Goal: Task Accomplishment & Management: Complete application form

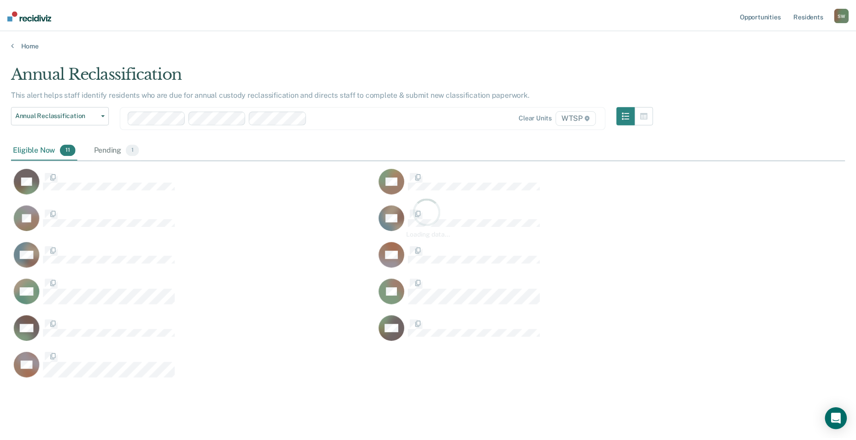
scroll to position [300, 834]
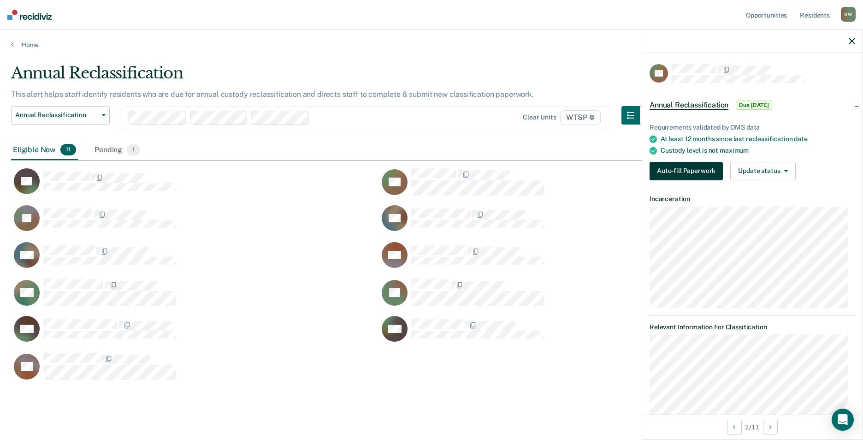
click at [671, 163] on button "Auto-fill Paperwork" at bounding box center [686, 171] width 73 height 18
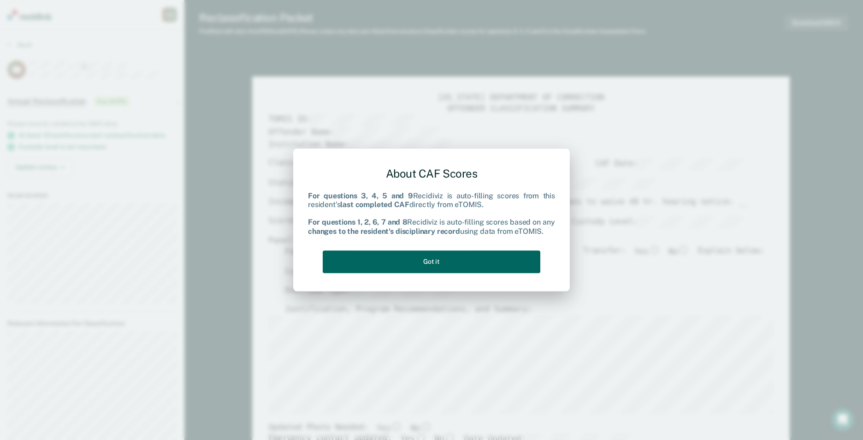
click at [441, 263] on button "Got it" at bounding box center [432, 261] width 218 height 23
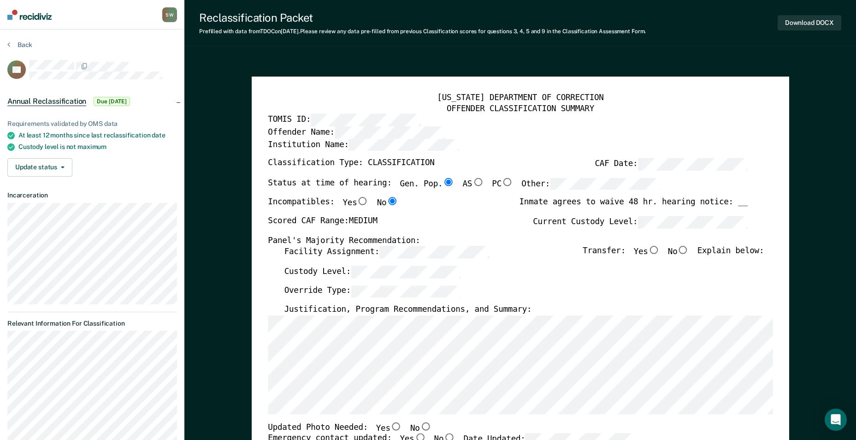
click at [472, 181] on input "AS" at bounding box center [478, 182] width 12 height 8
type textarea "x"
radio input "false"
radio input "true"
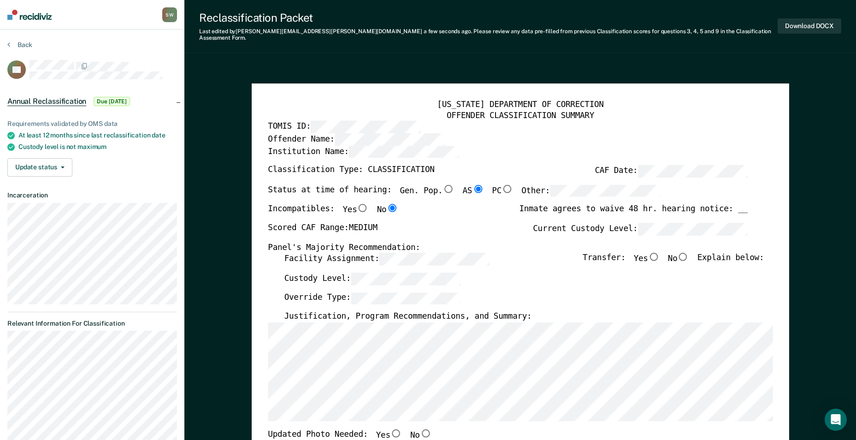
click at [689, 253] on input "No" at bounding box center [683, 257] width 12 height 8
type textarea "x"
radio input "true"
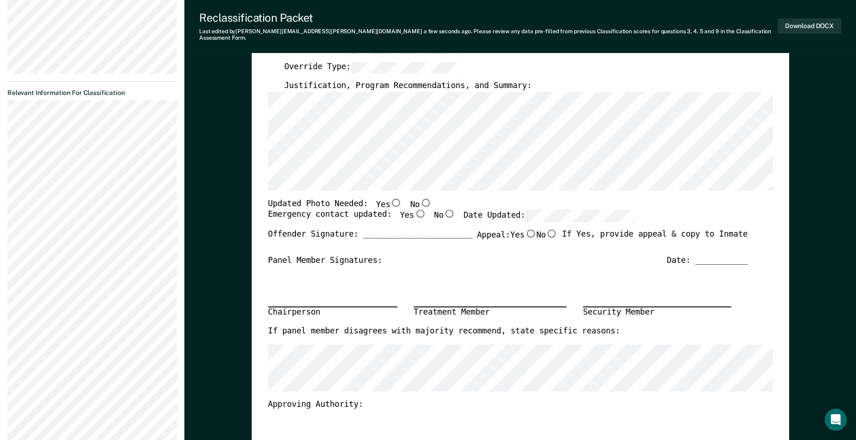
click at [419, 198] on input "No" at bounding box center [425, 202] width 12 height 8
type textarea "x"
radio input "true"
click at [414, 210] on input "Yes" at bounding box center [420, 214] width 12 height 8
type textarea "x"
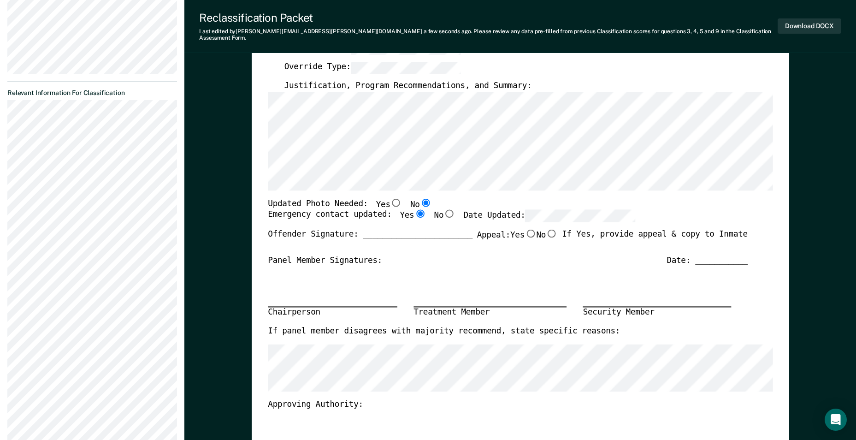
radio input "true"
click at [550, 229] on input "No" at bounding box center [552, 233] width 12 height 8
type textarea "x"
radio input "true"
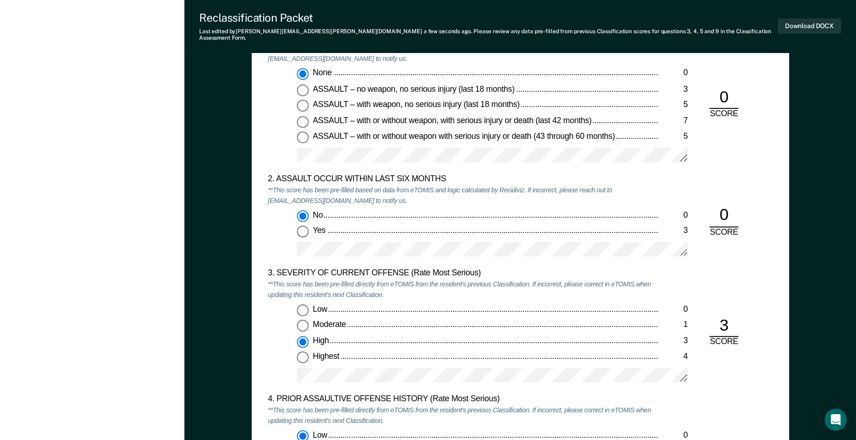
scroll to position [922, 0]
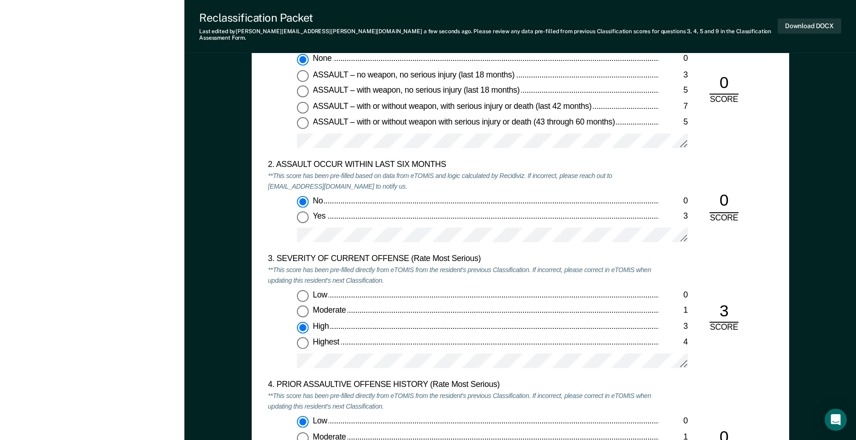
click at [300, 290] on input "Low 0" at bounding box center [303, 296] width 12 height 12
type textarea "x"
radio input "true"
radio input "false"
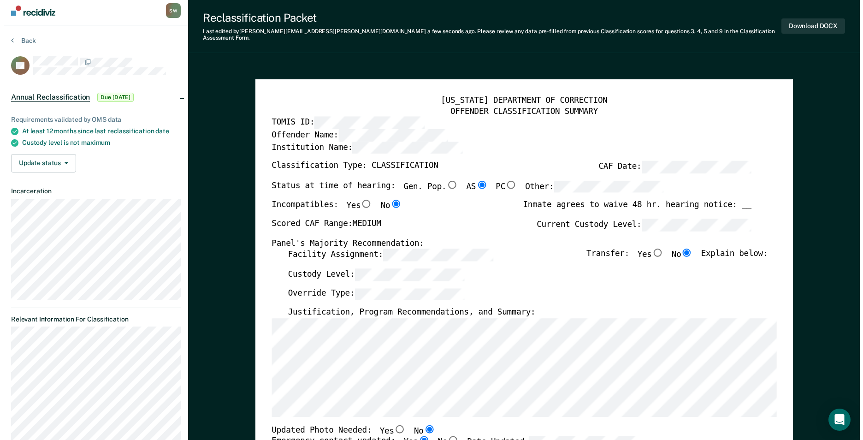
scroll to position [0, 0]
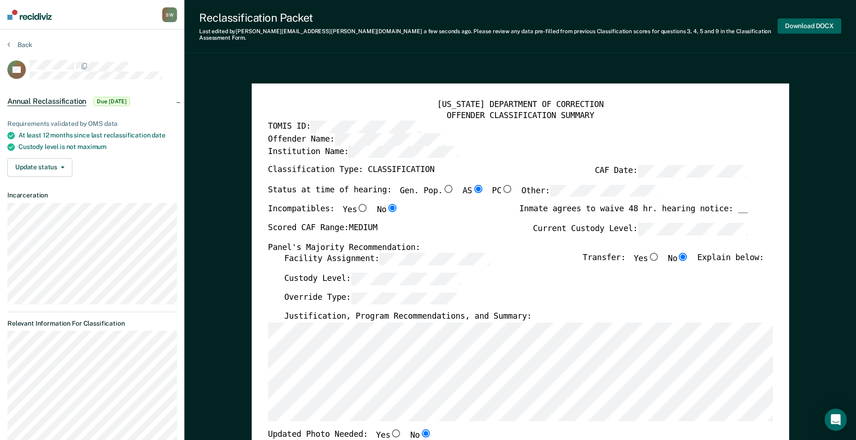
click at [816, 23] on button "Download DOCX" at bounding box center [810, 25] width 64 height 15
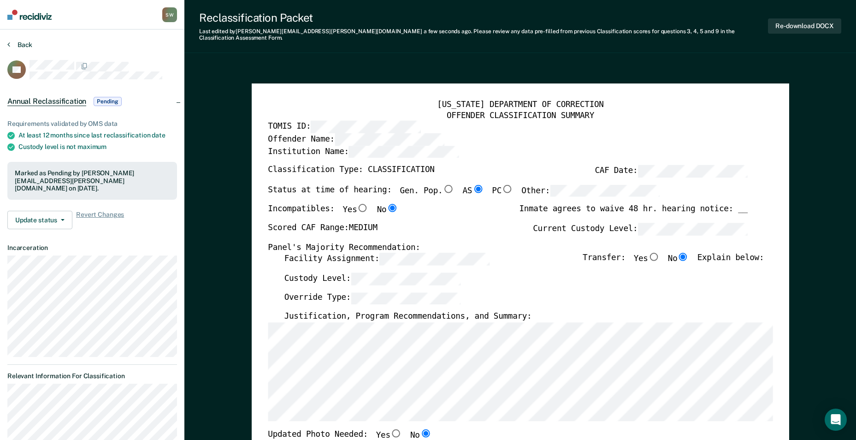
click at [15, 42] on button "Back" at bounding box center [19, 45] width 25 height 8
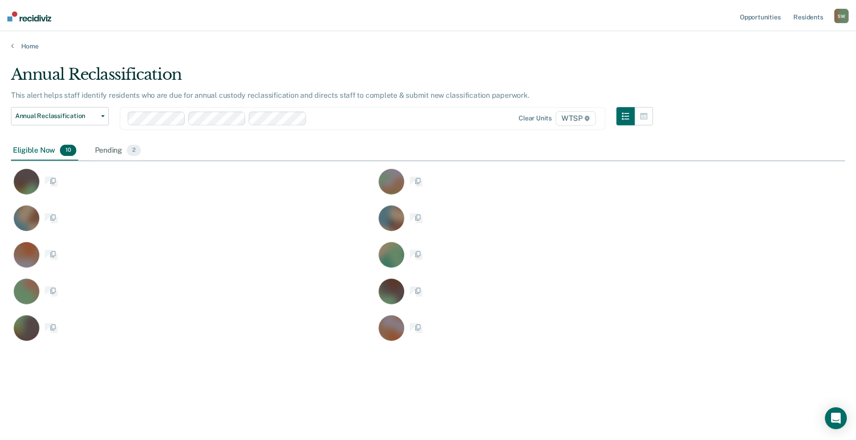
scroll to position [300, 834]
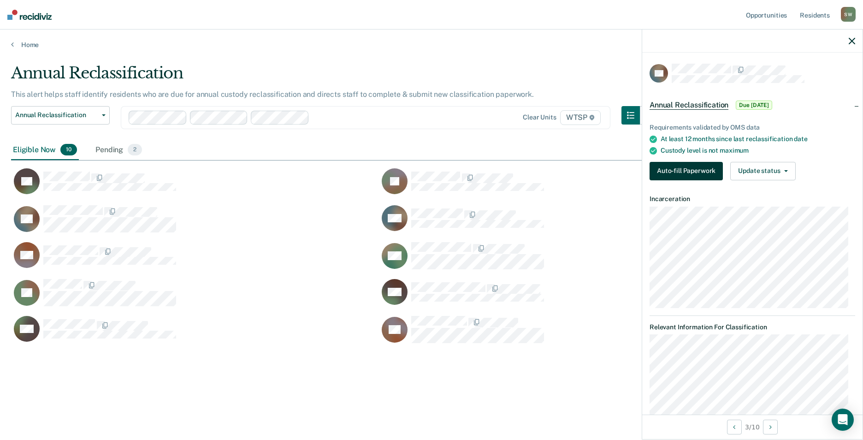
click at [691, 169] on button "Auto-fill Paperwork" at bounding box center [686, 171] width 73 height 18
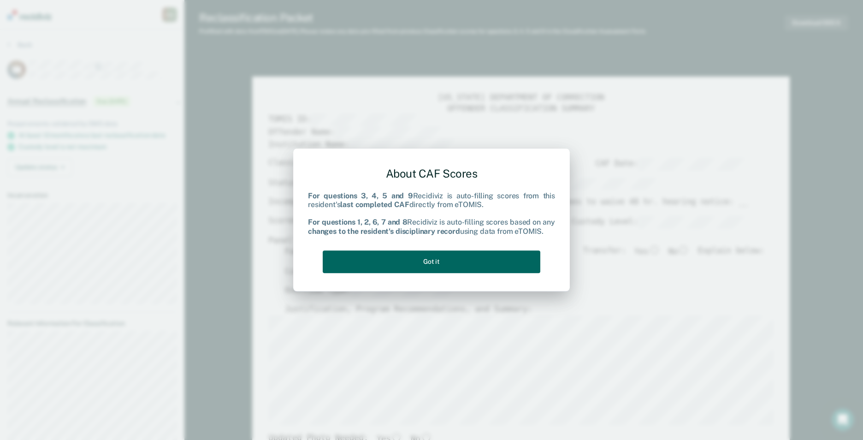
click at [436, 260] on button "Got it" at bounding box center [432, 261] width 218 height 23
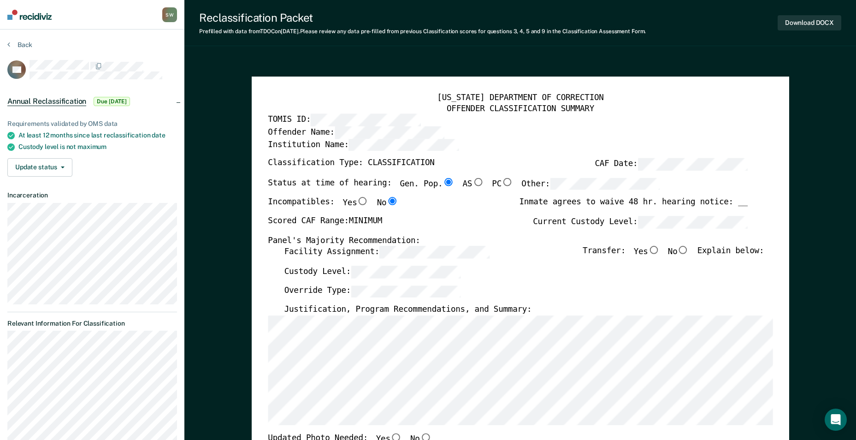
click at [689, 253] on input "No" at bounding box center [683, 250] width 12 height 8
type textarea "x"
radio input "true"
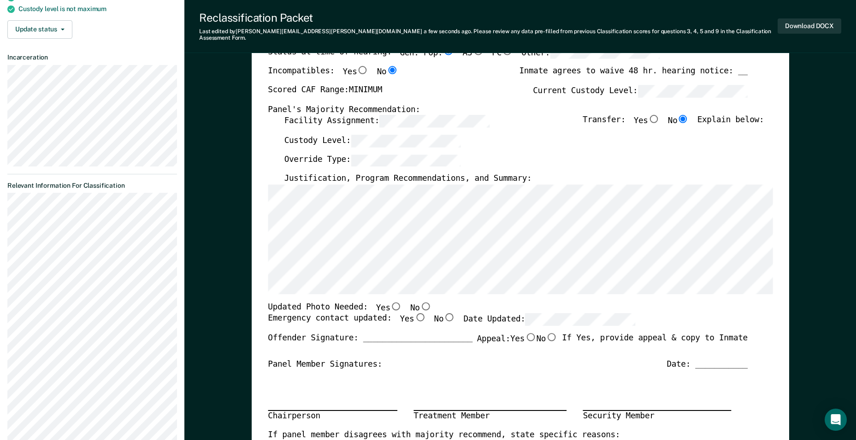
scroll to position [230, 0]
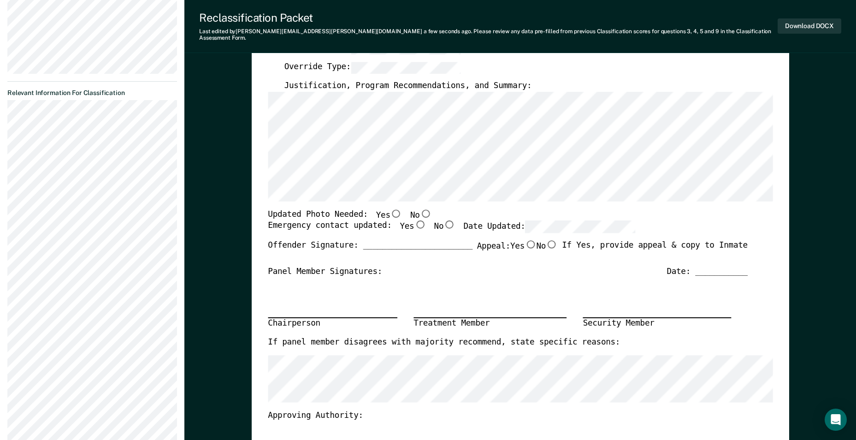
click at [646, 286] on div "Chairperson Treatment Member Security Member" at bounding box center [508, 307] width 480 height 60
click at [419, 209] on input "No" at bounding box center [425, 213] width 12 height 8
type textarea "x"
radio input "true"
click at [414, 220] on input "Yes" at bounding box center [420, 224] width 12 height 8
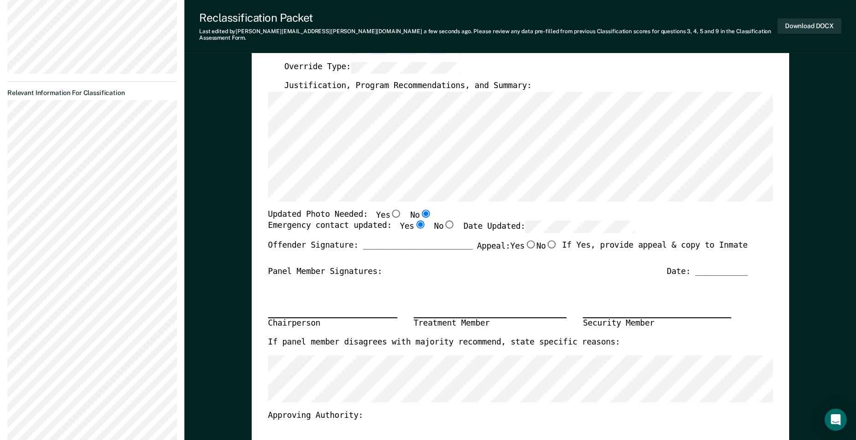
type textarea "x"
radio input "true"
click at [550, 240] on input "No" at bounding box center [552, 244] width 12 height 8
type textarea "x"
radio input "true"
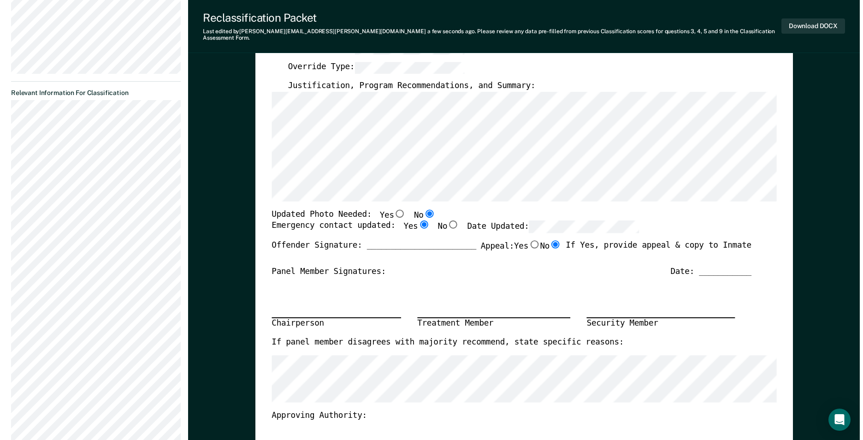
scroll to position [0, 0]
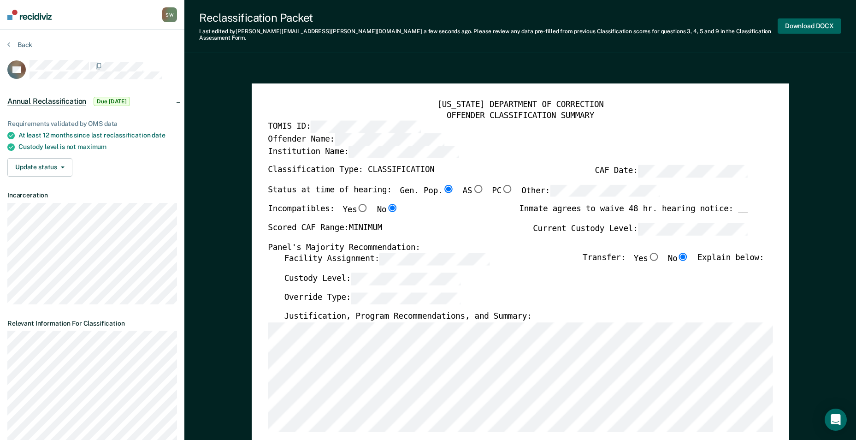
click at [803, 21] on button "Download DOCX" at bounding box center [810, 25] width 64 height 15
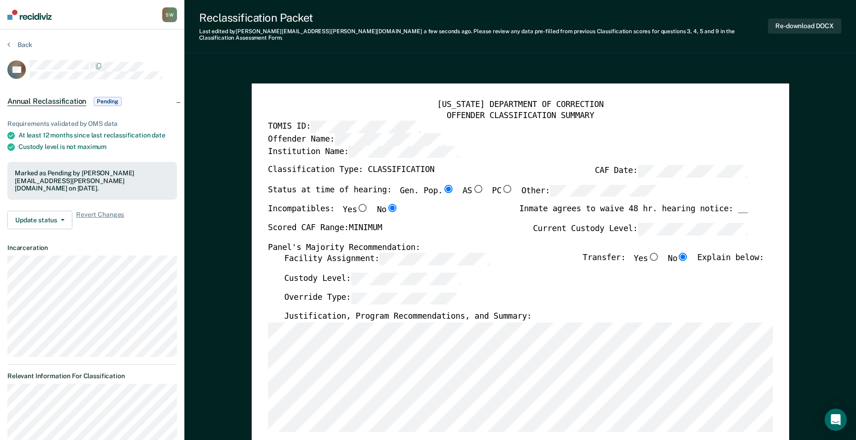
click at [811, 23] on button "Re-download DOCX" at bounding box center [804, 25] width 73 height 15
click at [27, 41] on button "Back" at bounding box center [19, 45] width 25 height 8
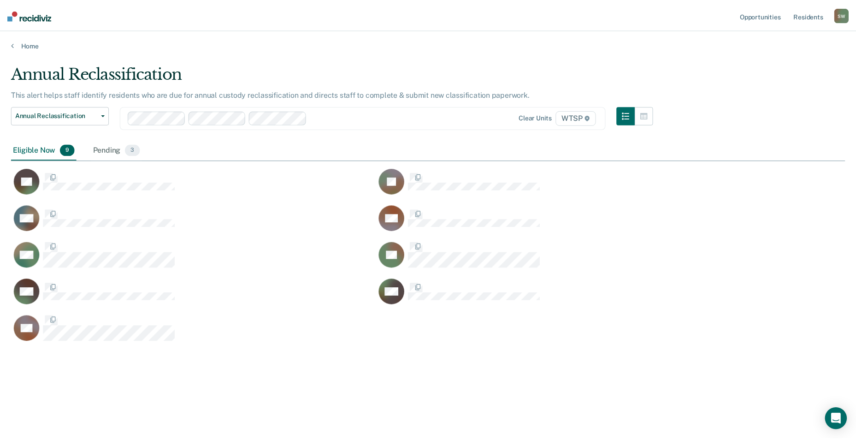
scroll to position [300, 834]
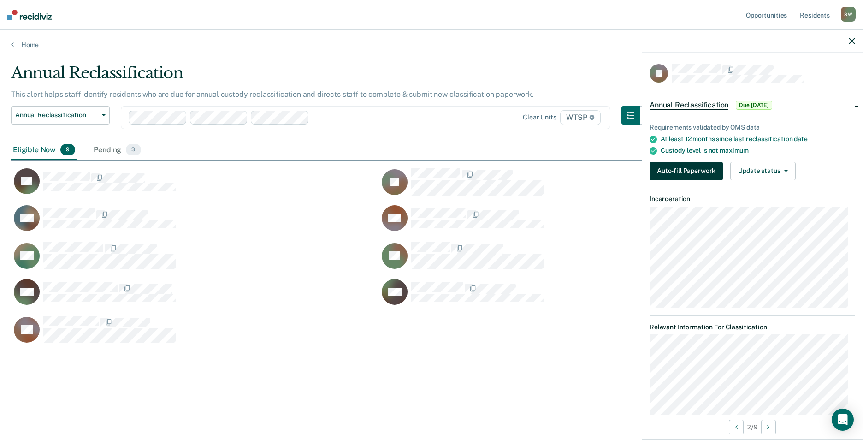
click at [673, 176] on button "Auto-fill Paperwork" at bounding box center [686, 171] width 73 height 18
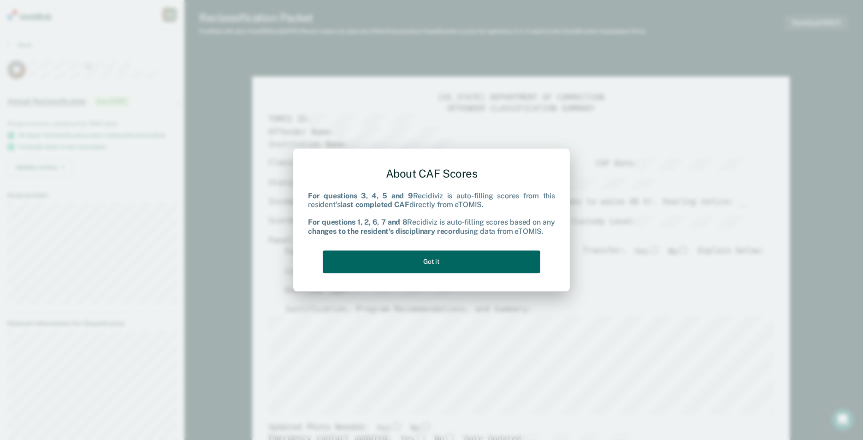
click at [437, 264] on button "Got it" at bounding box center [432, 261] width 218 height 23
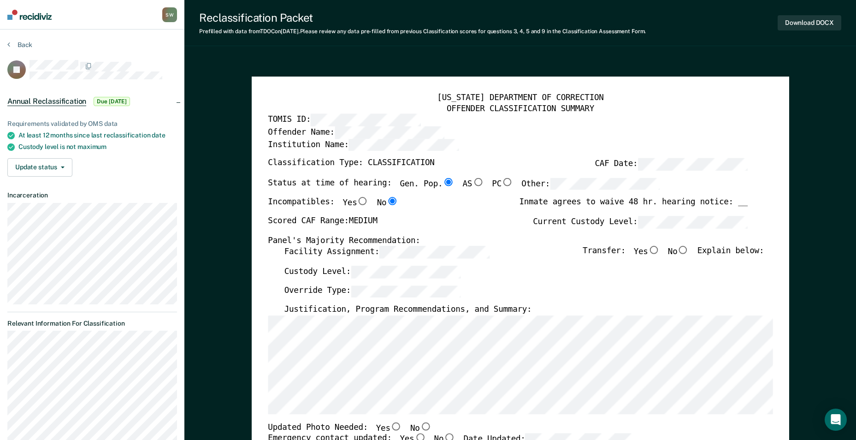
click at [685, 249] on input "No" at bounding box center [683, 250] width 12 height 8
type textarea "x"
radio input "true"
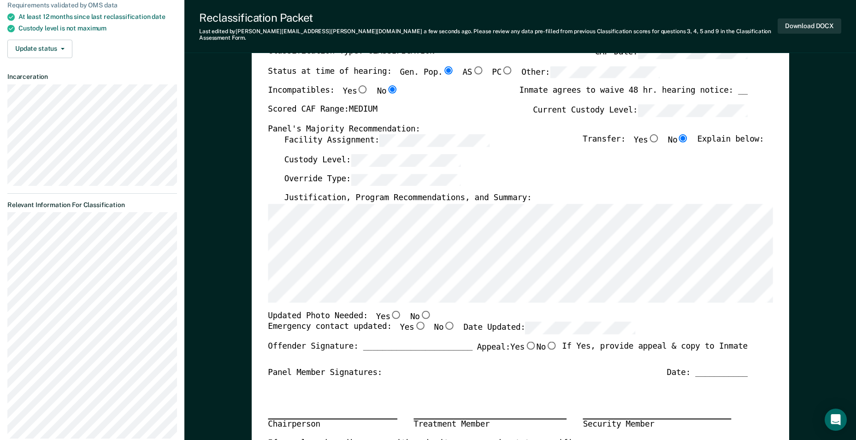
scroll to position [138, 0]
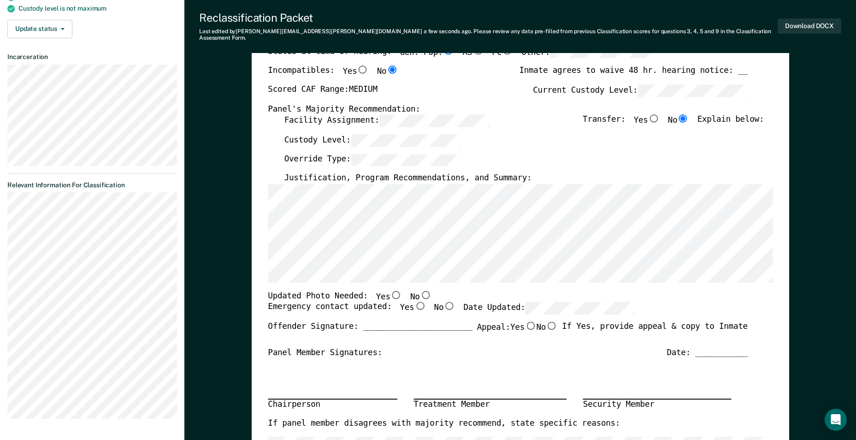
click at [553, 154] on div "Override Type:" at bounding box center [524, 163] width 480 height 19
click at [419, 290] on input "No" at bounding box center [425, 294] width 12 height 8
type textarea "x"
radio input "true"
click at [414, 302] on input "Yes" at bounding box center [420, 306] width 12 height 8
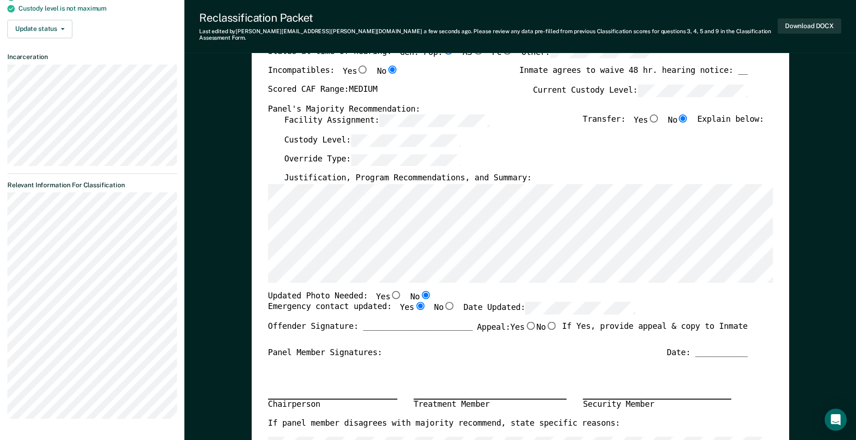
type textarea "x"
radio input "true"
click at [549, 321] on input "No" at bounding box center [552, 325] width 12 height 8
type textarea "x"
radio input "true"
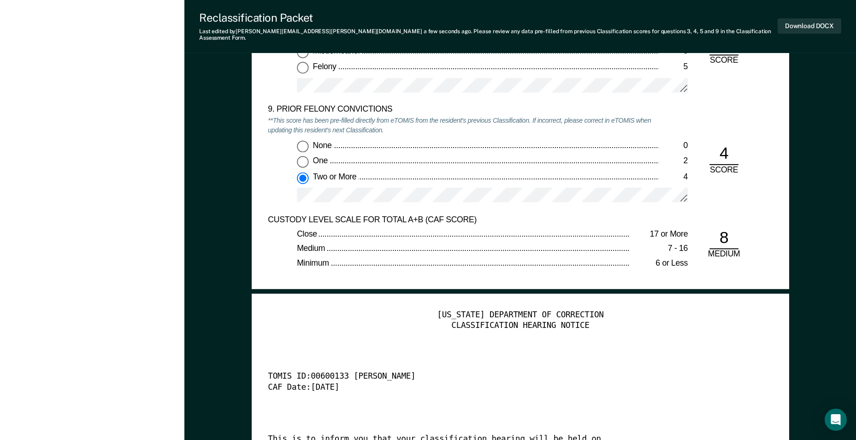
scroll to position [2074, 0]
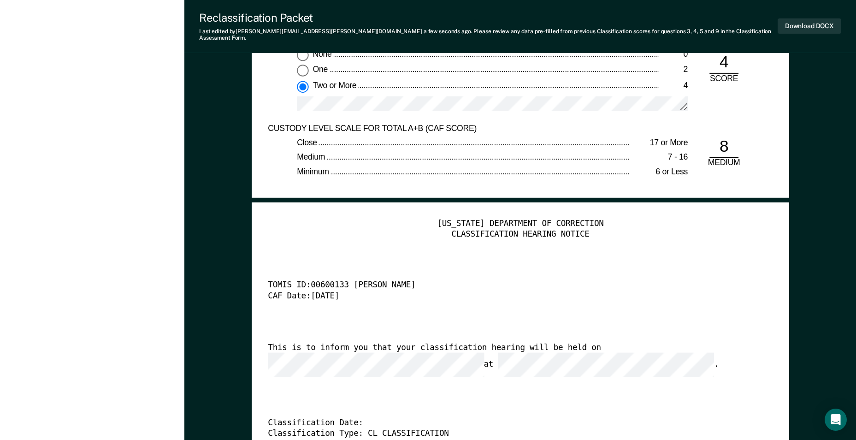
click at [331, 363] on div "[US_STATE] DEPARTMENT OF CORRECTION CLASSIFICATION HEARING NOTICE TOMIS ID: 006…" at bounding box center [520, 355] width 505 height 272
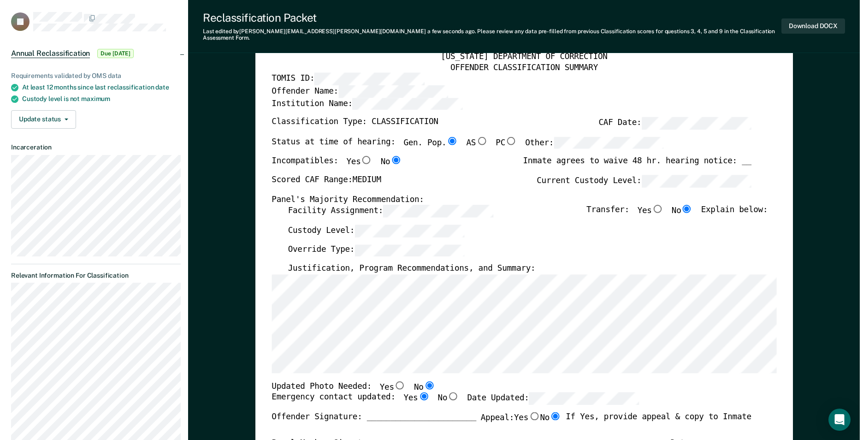
scroll to position [0, 0]
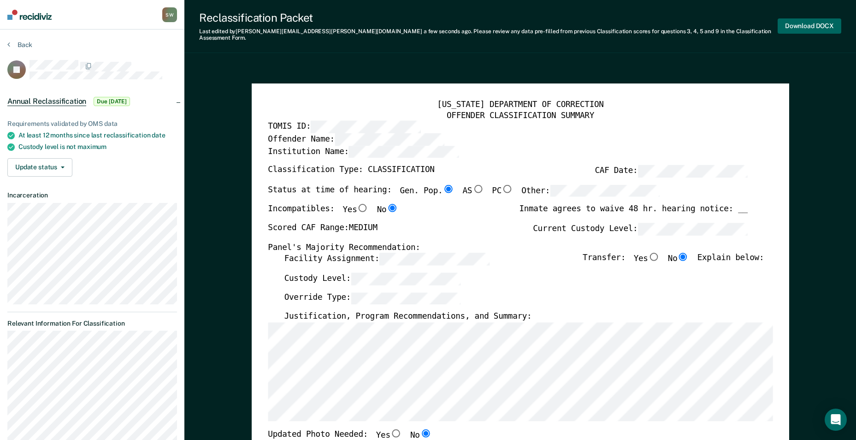
click at [804, 18] on button "Download DOCX" at bounding box center [810, 25] width 64 height 15
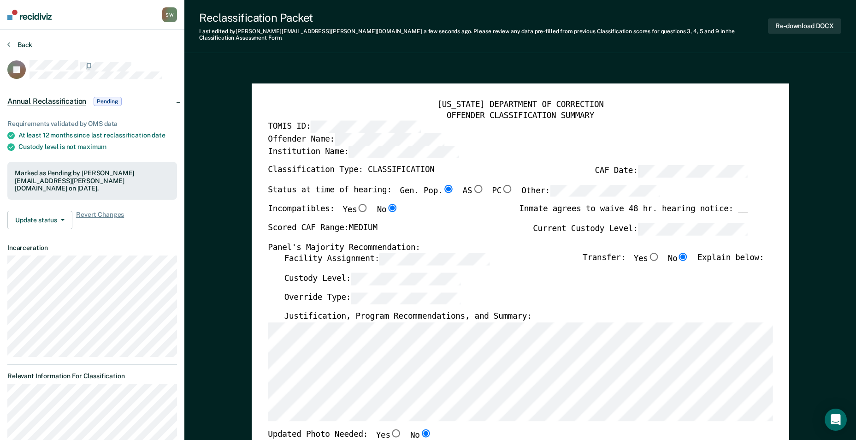
click at [24, 46] on button "Back" at bounding box center [19, 45] width 25 height 8
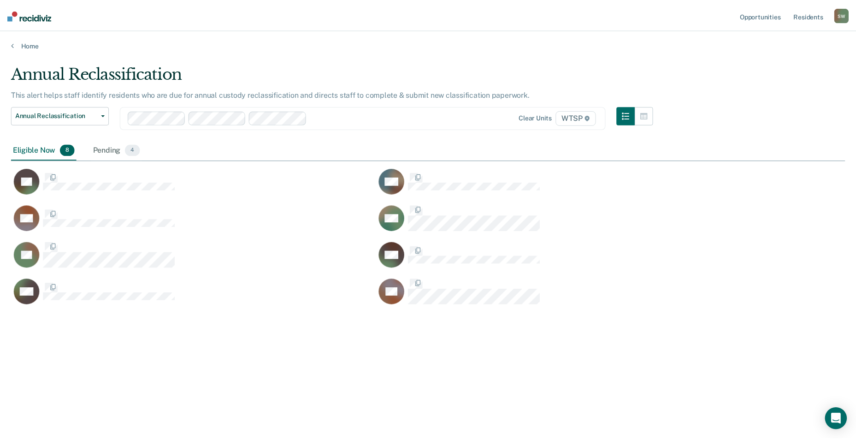
scroll to position [300, 834]
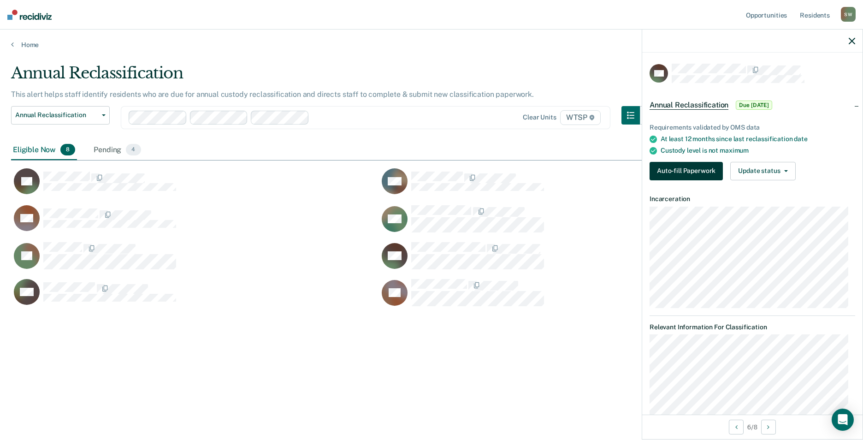
click at [678, 165] on button "Auto-fill Paperwork" at bounding box center [686, 171] width 73 height 18
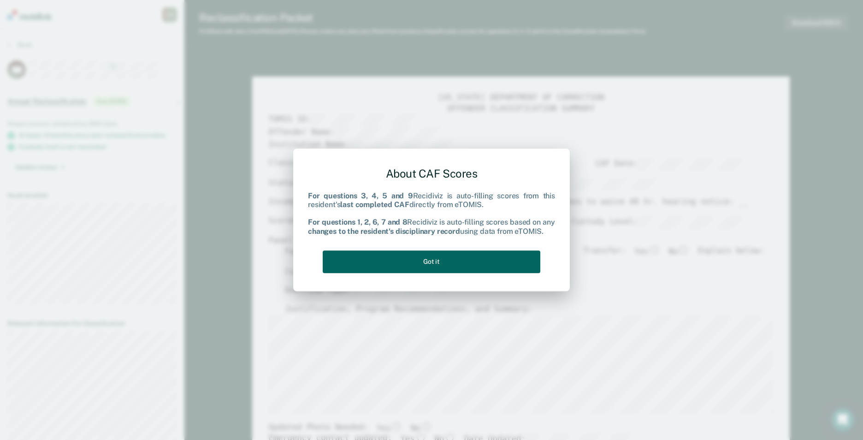
click at [447, 260] on button "Got it" at bounding box center [432, 261] width 218 height 23
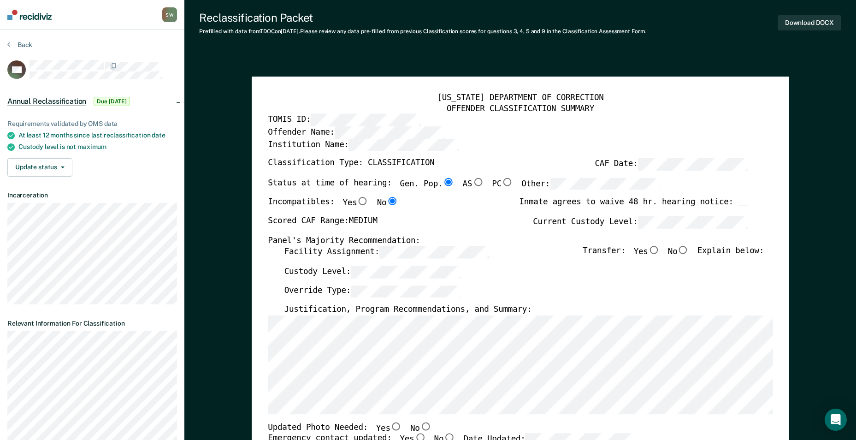
click at [686, 249] on input "No" at bounding box center [683, 250] width 12 height 8
type textarea "x"
radio input "true"
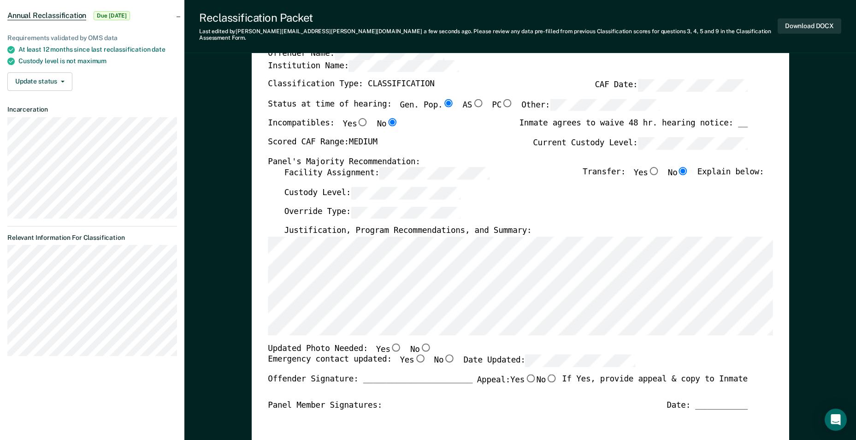
scroll to position [184, 0]
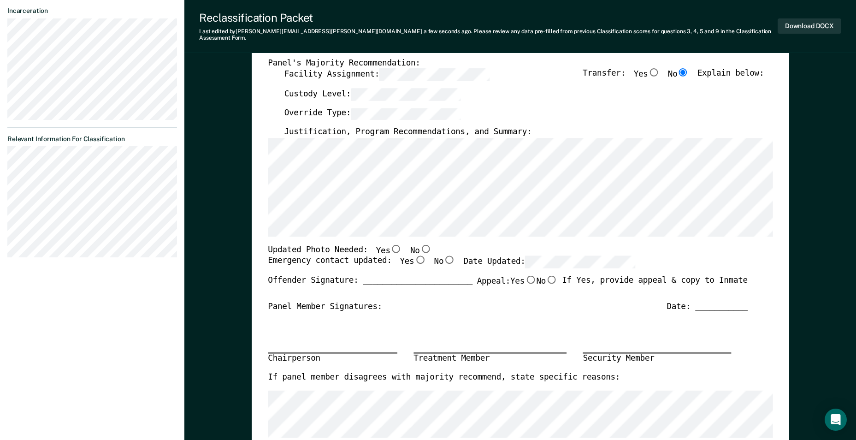
click at [591, 118] on div "Override Type:" at bounding box center [524, 116] width 480 height 19
click at [390, 244] on input "Yes" at bounding box center [396, 248] width 12 height 8
type textarea "x"
radio input "true"
click at [414, 256] on input "Yes" at bounding box center [420, 260] width 12 height 8
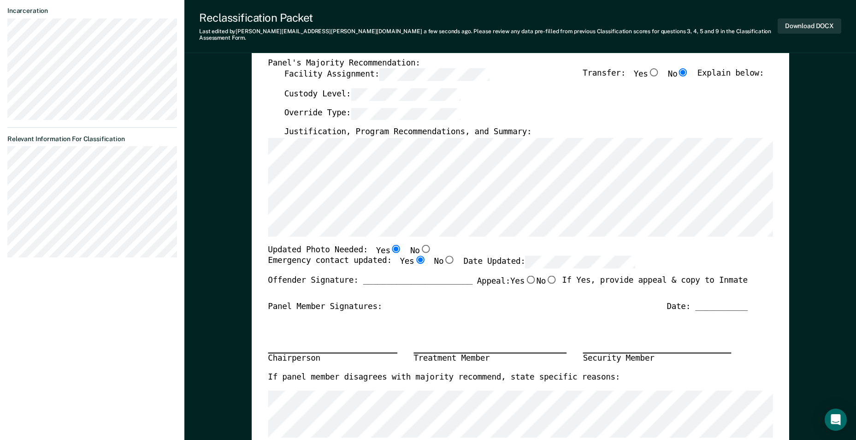
type textarea "x"
radio input "true"
click at [549, 275] on input "No" at bounding box center [552, 279] width 12 height 8
type textarea "x"
radio input "true"
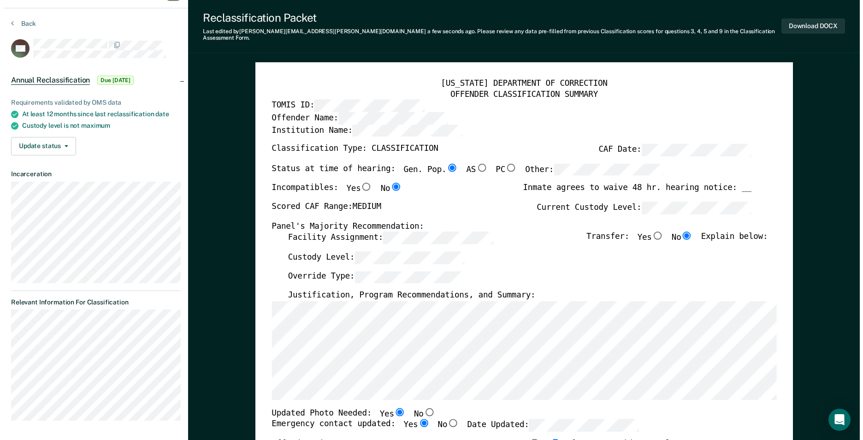
scroll to position [0, 0]
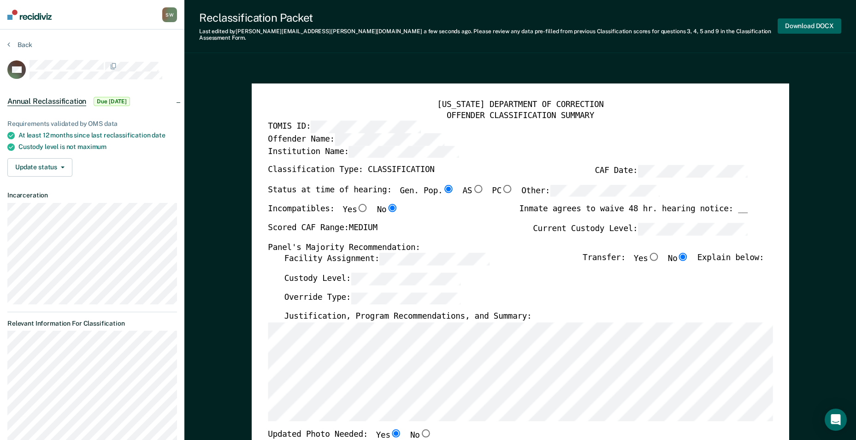
click at [809, 21] on button "Download DOCX" at bounding box center [810, 25] width 64 height 15
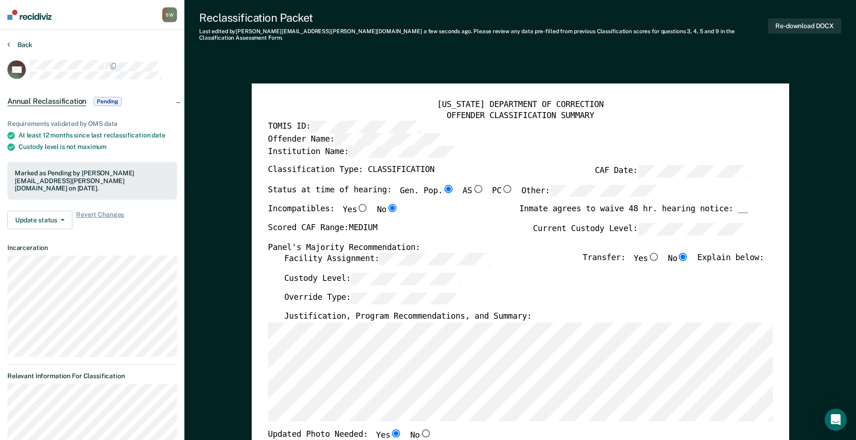
click at [24, 44] on button "Back" at bounding box center [19, 45] width 25 height 8
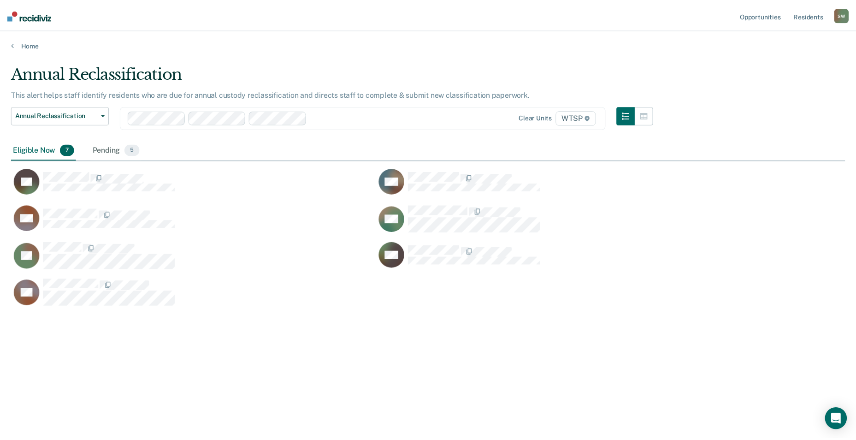
scroll to position [300, 834]
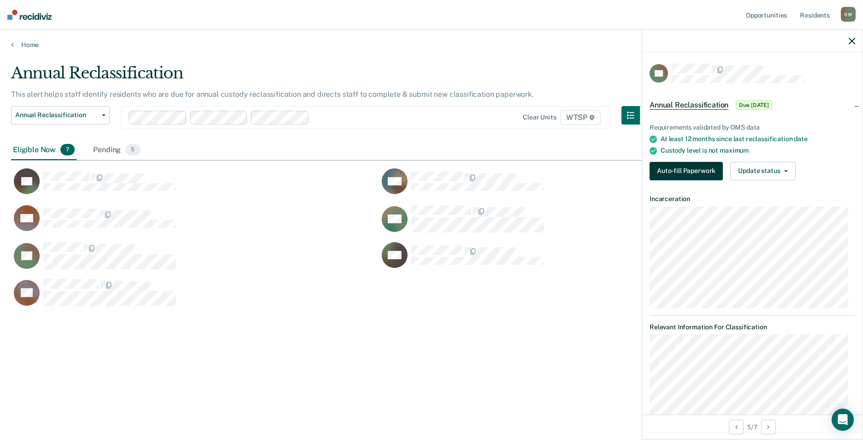
click at [671, 168] on button "Auto-fill Paperwork" at bounding box center [686, 171] width 73 height 18
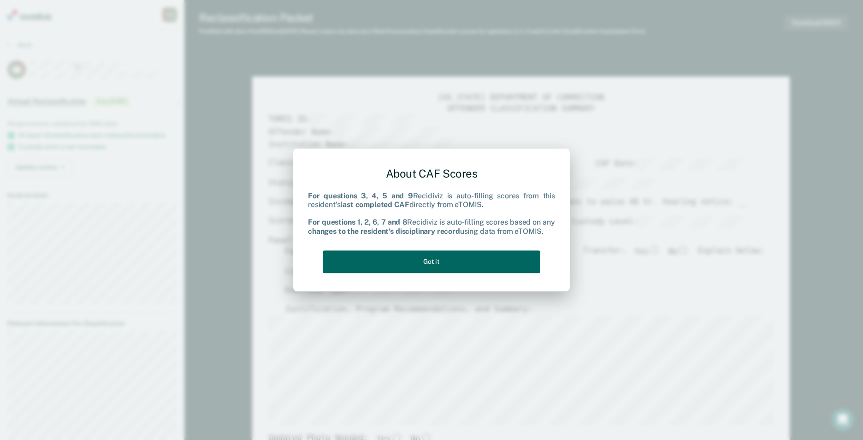
click at [439, 261] on button "Got it" at bounding box center [432, 261] width 218 height 23
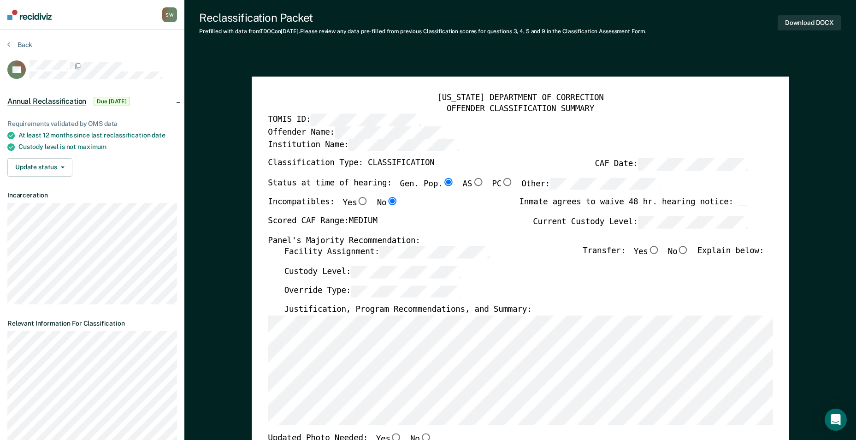
click at [686, 251] on input "No" at bounding box center [683, 250] width 12 height 8
type textarea "x"
radio input "true"
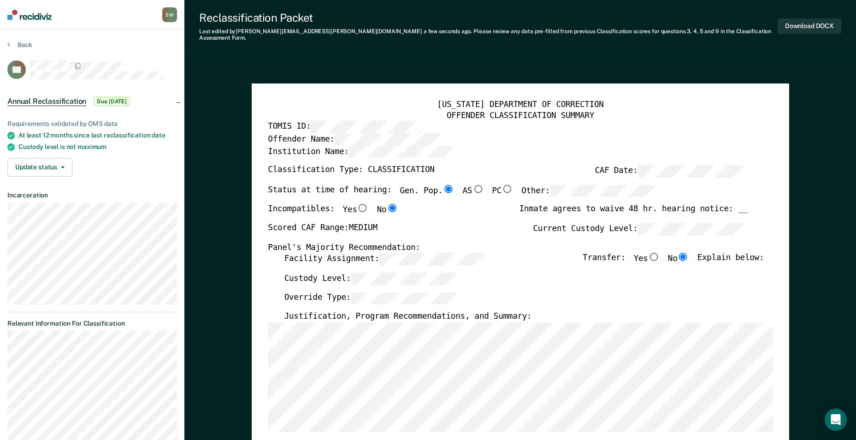
scroll to position [184, 0]
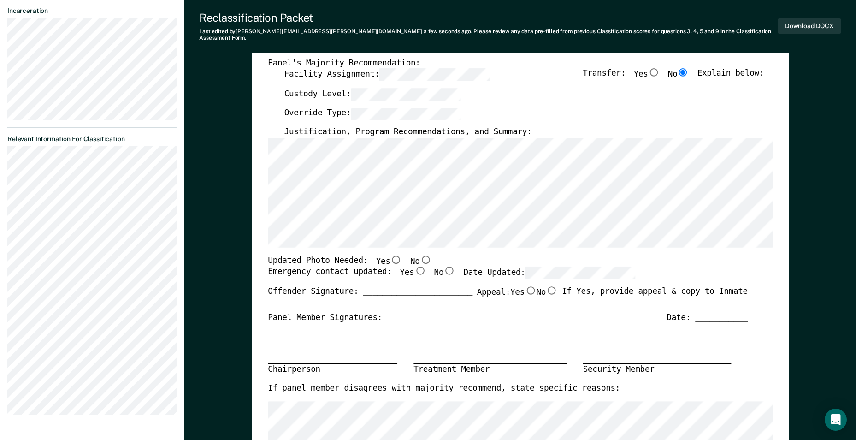
click at [488, 315] on div "Panel Member Signatures: Date: ___________" at bounding box center [508, 317] width 480 height 11
click at [390, 255] on input "Yes" at bounding box center [396, 259] width 12 height 8
type textarea "x"
radio input "true"
click at [414, 266] on input "Yes" at bounding box center [420, 270] width 12 height 8
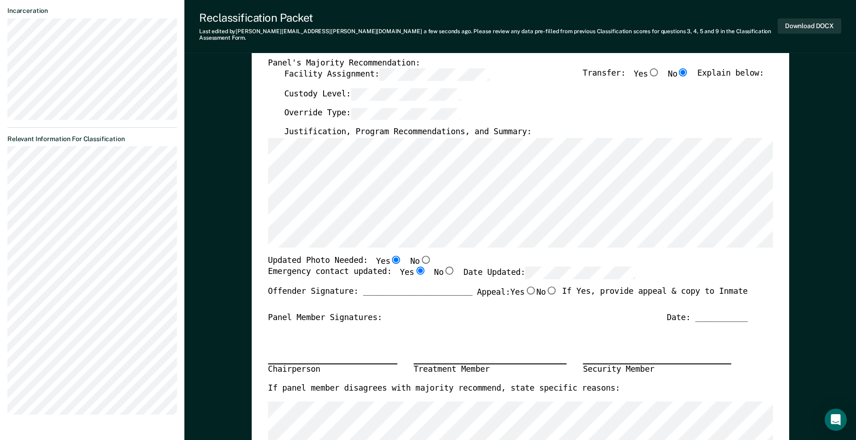
type textarea "x"
radio input "true"
click at [546, 286] on input "No" at bounding box center [552, 290] width 12 height 8
type textarea "x"
radio input "true"
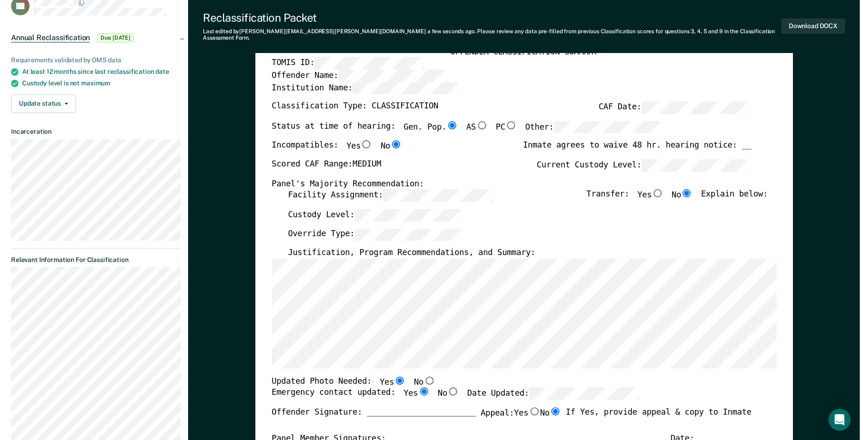
scroll to position [0, 0]
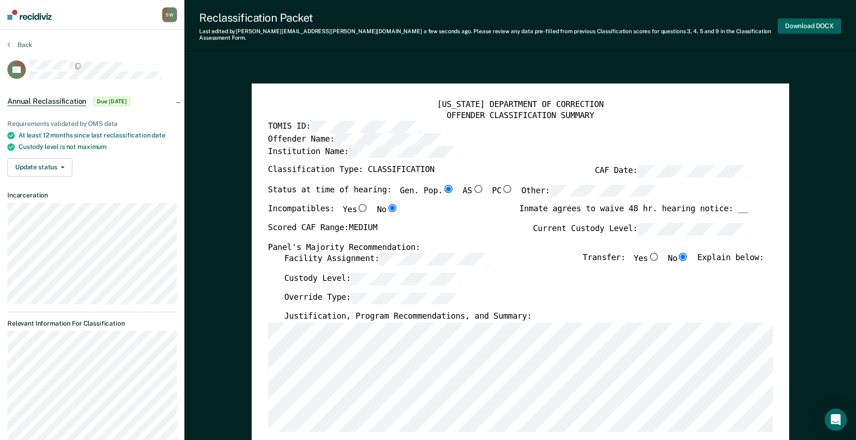
click at [801, 21] on button "Download DOCX" at bounding box center [810, 25] width 64 height 15
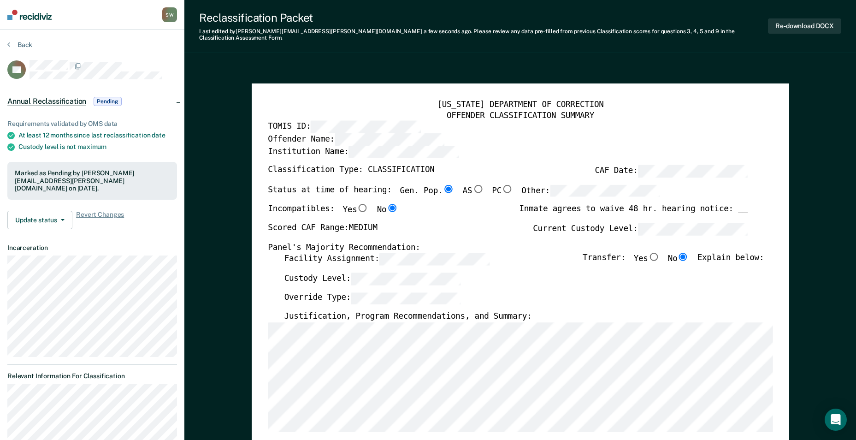
click at [15, 41] on button "Back" at bounding box center [19, 45] width 25 height 8
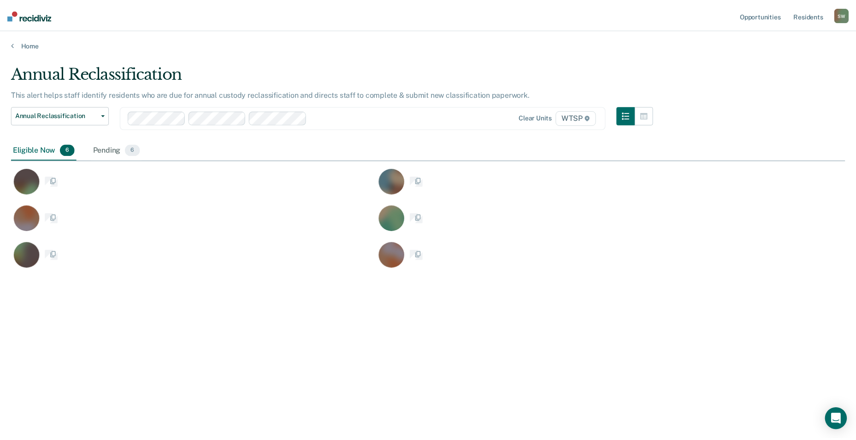
scroll to position [300, 834]
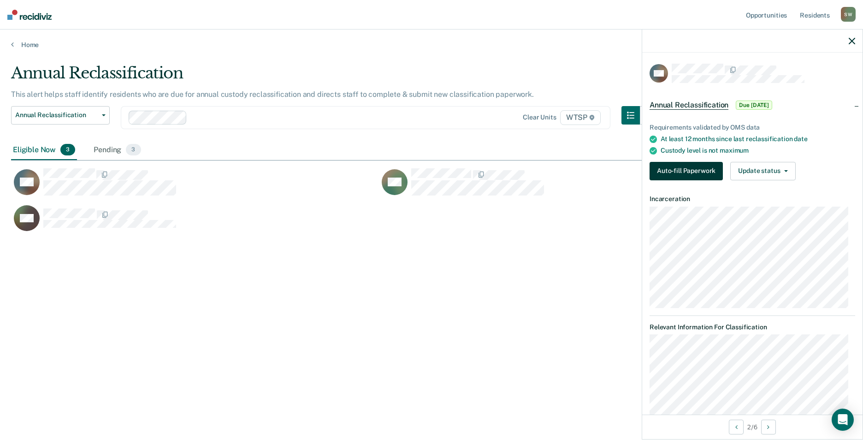
click at [665, 165] on button "Auto-fill Paperwork" at bounding box center [686, 171] width 73 height 18
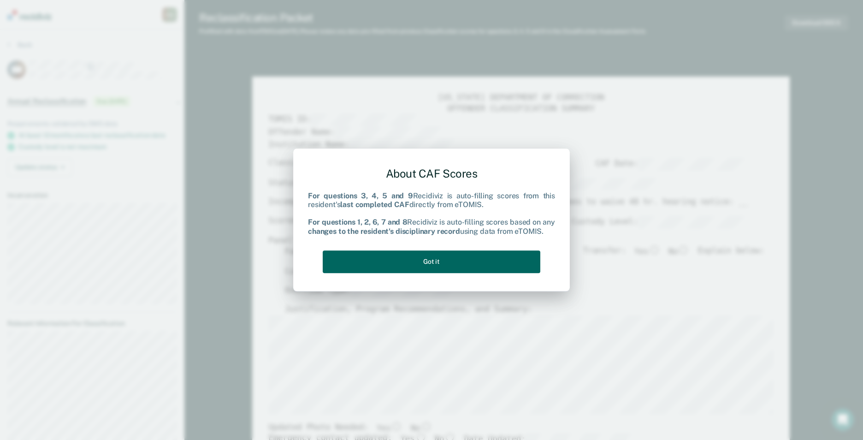
click at [401, 262] on button "Got it" at bounding box center [432, 261] width 218 height 23
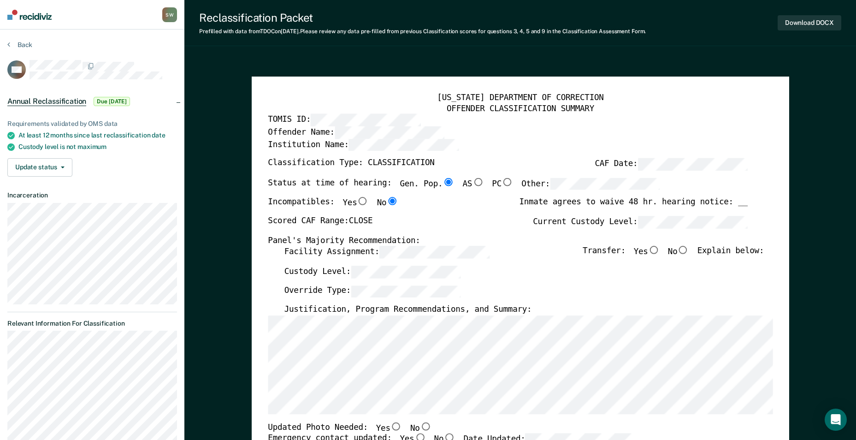
click at [357, 201] on input "Yes" at bounding box center [363, 201] width 12 height 8
type textarea "x"
radio input "true"
radio input "false"
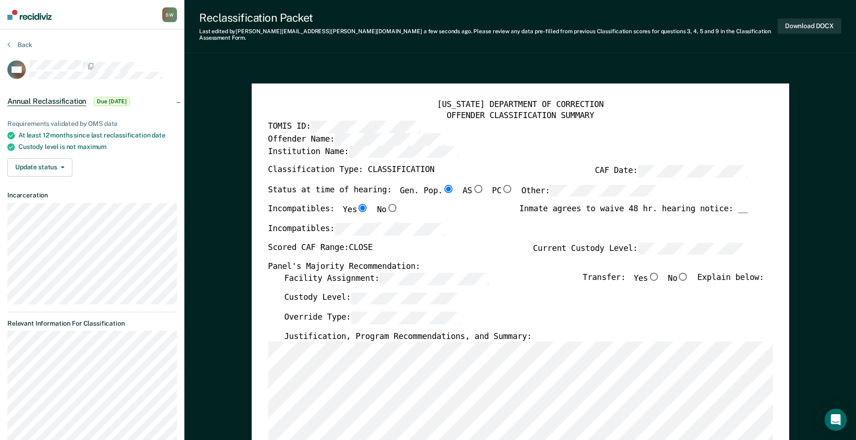
click at [688, 272] on input "No" at bounding box center [683, 276] width 12 height 8
type textarea "x"
radio input "true"
click at [520, 301] on div "Custody Level:" at bounding box center [524, 301] width 480 height 19
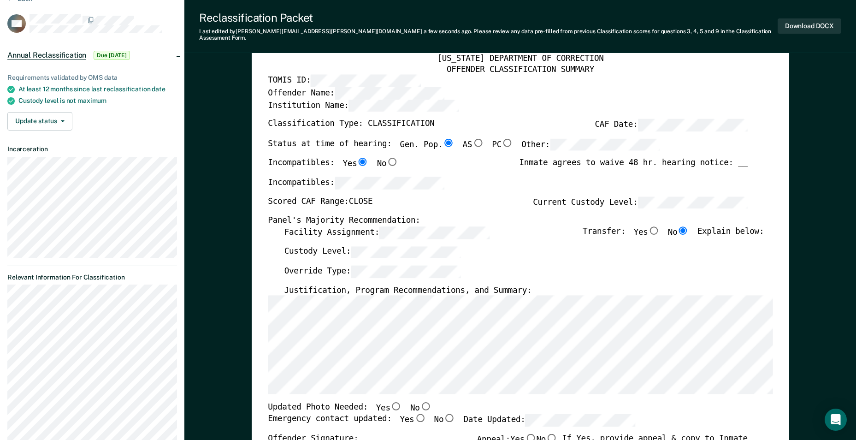
scroll to position [138, 0]
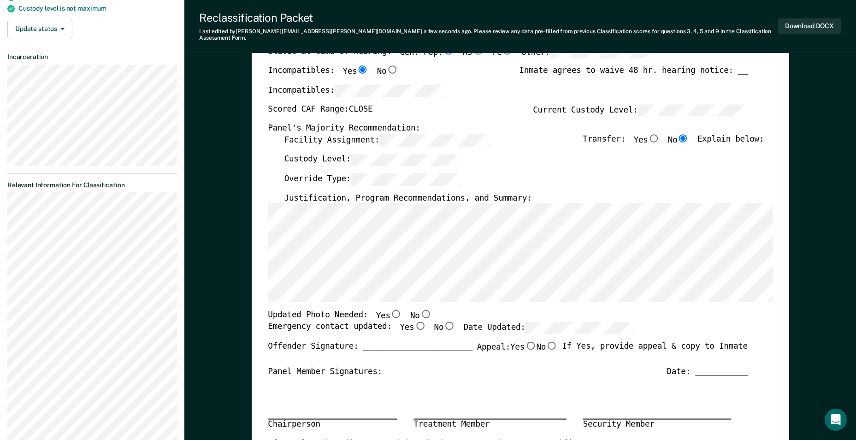
drag, startPoint x: 549, startPoint y: 400, endPoint x: 544, endPoint y: 395, distance: 7.2
click at [549, 400] on div "Chairperson Treatment Member Security Member" at bounding box center [508, 408] width 480 height 60
click at [390, 310] on input "Yes" at bounding box center [396, 314] width 12 height 8
type textarea "x"
radio input "true"
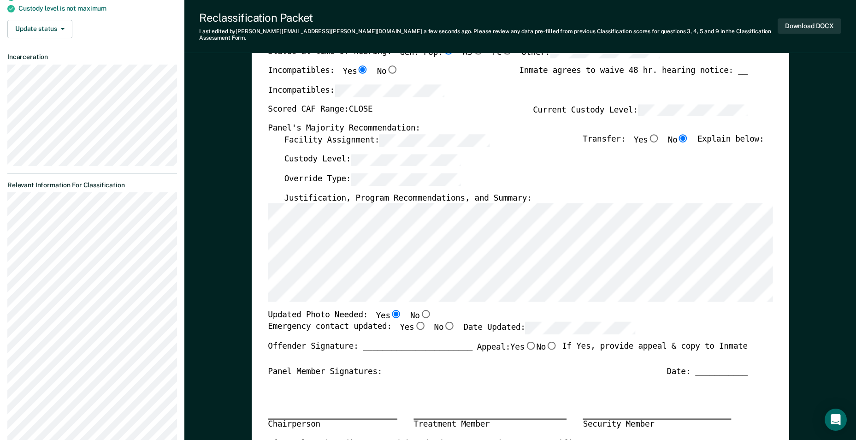
click at [414, 321] on input "Yes" at bounding box center [420, 325] width 12 height 8
type textarea "x"
radio input "true"
click at [549, 341] on input "No" at bounding box center [552, 345] width 12 height 8
type textarea "x"
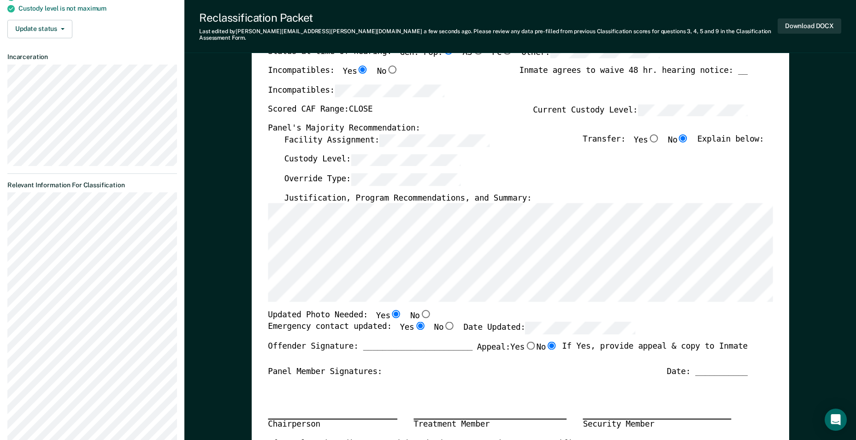
radio input "true"
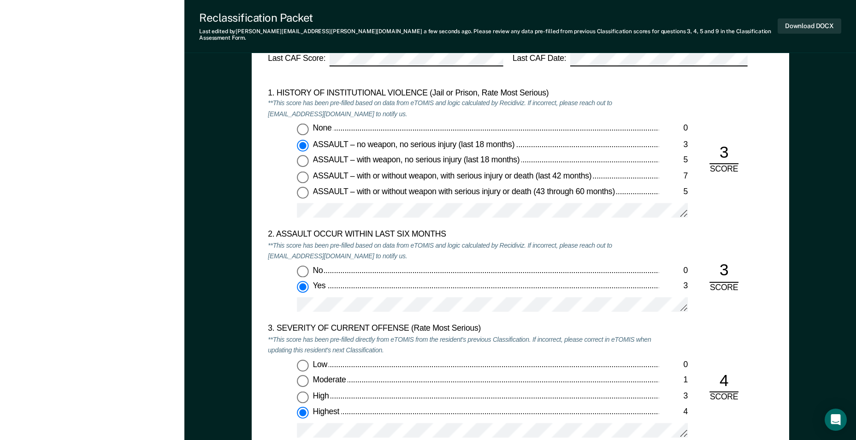
scroll to position [876, 0]
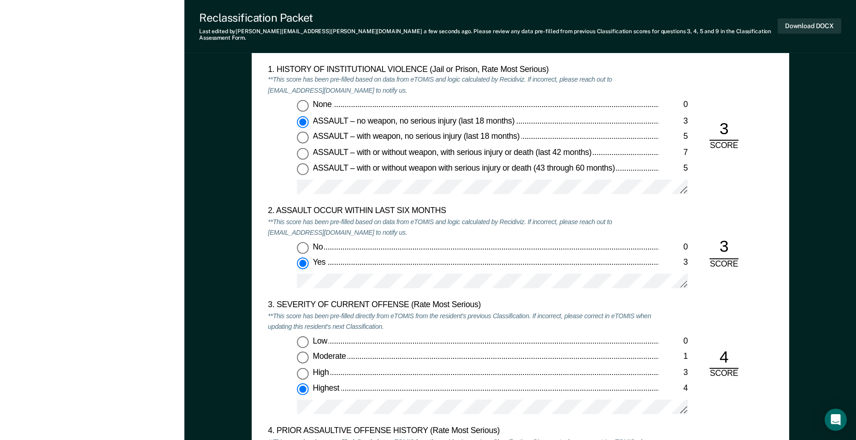
click at [305, 242] on input "No 0" at bounding box center [303, 248] width 12 height 12
type textarea "x"
radio input "true"
radio input "false"
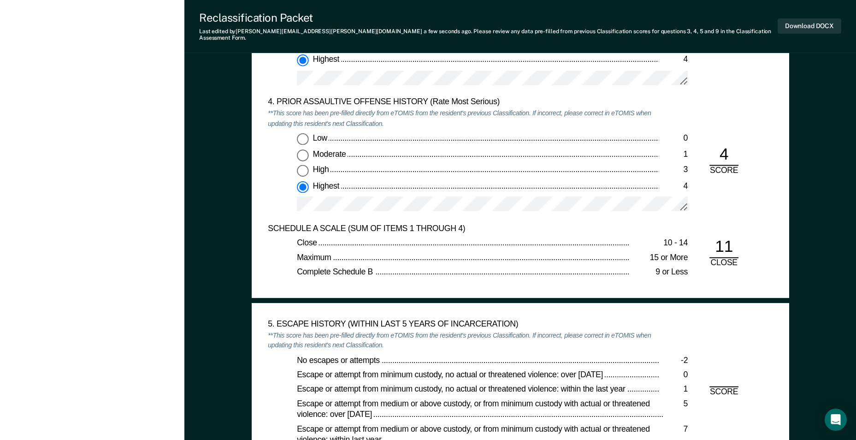
scroll to position [1199, 0]
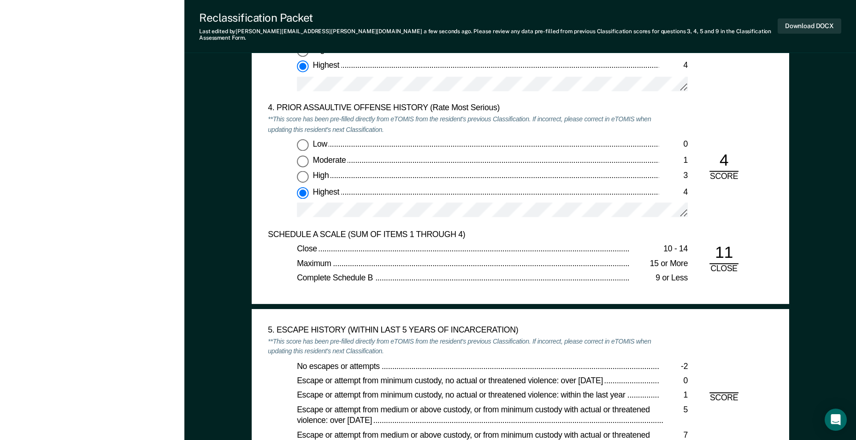
click at [520, 229] on div "SCHEDULE A SCALE (SUM OF ITEMS 1 THROUGH 4)" at bounding box center [463, 234] width 391 height 11
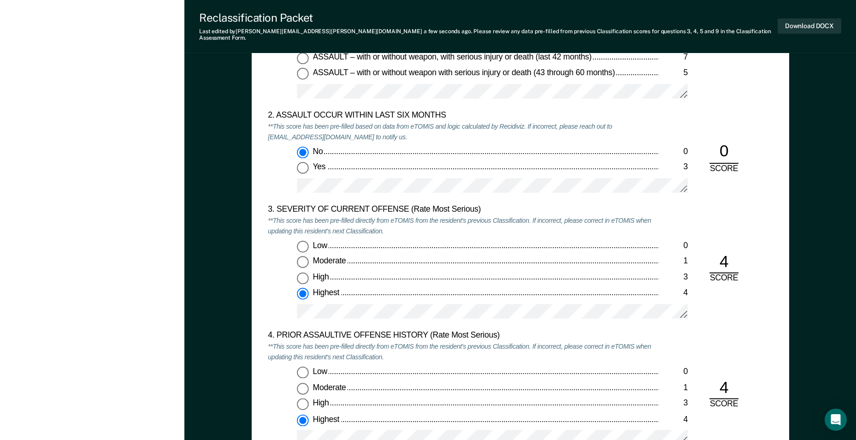
scroll to position [968, 0]
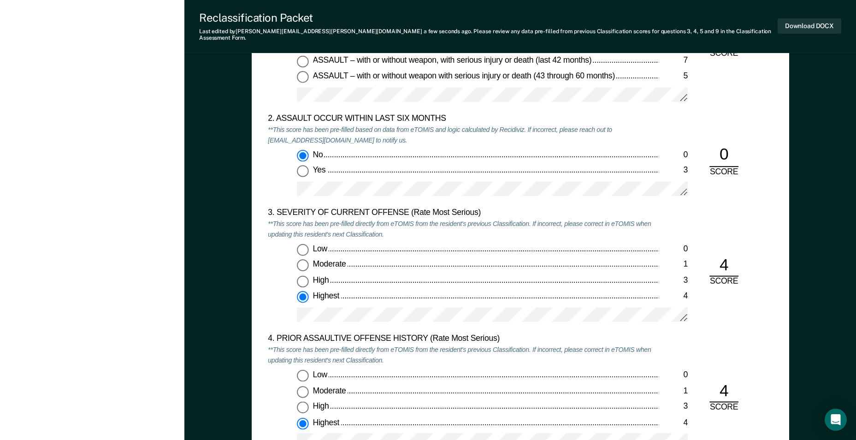
click at [303, 165] on input "Yes 3" at bounding box center [303, 171] width 12 height 12
type textarea "x"
radio input "false"
radio input "true"
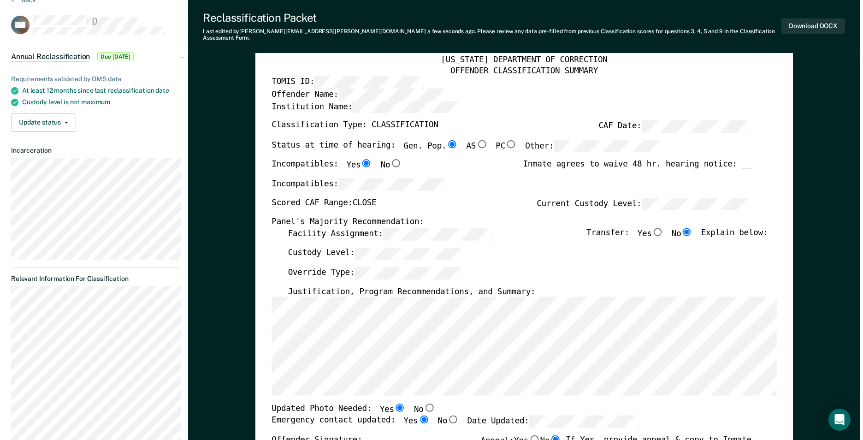
scroll to position [0, 0]
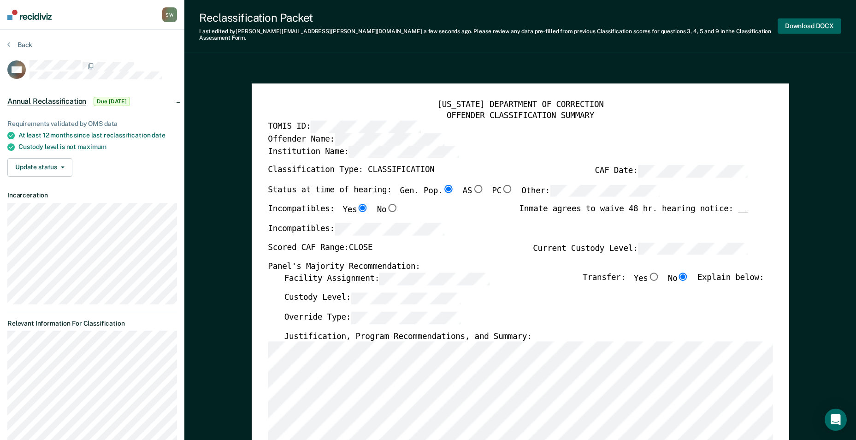
click at [797, 27] on button "Download DOCX" at bounding box center [810, 25] width 64 height 15
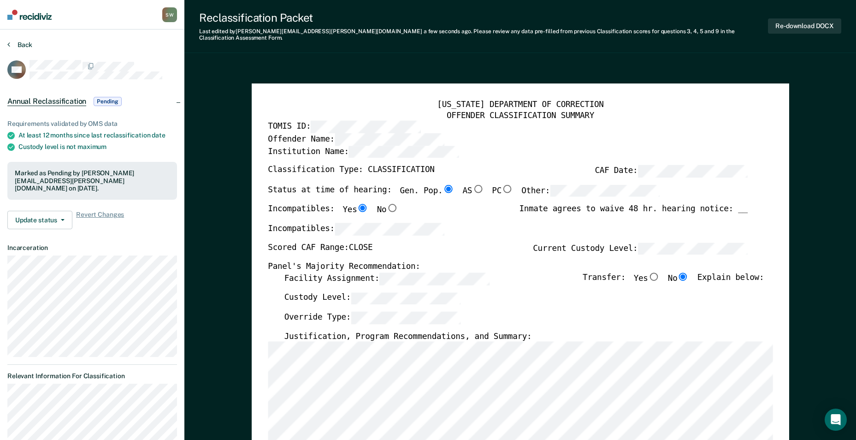
click at [16, 43] on button "Back" at bounding box center [19, 45] width 25 height 8
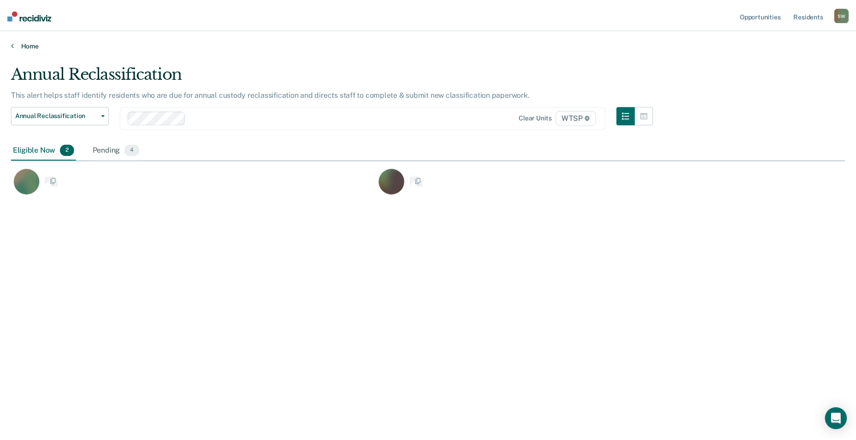
scroll to position [300, 834]
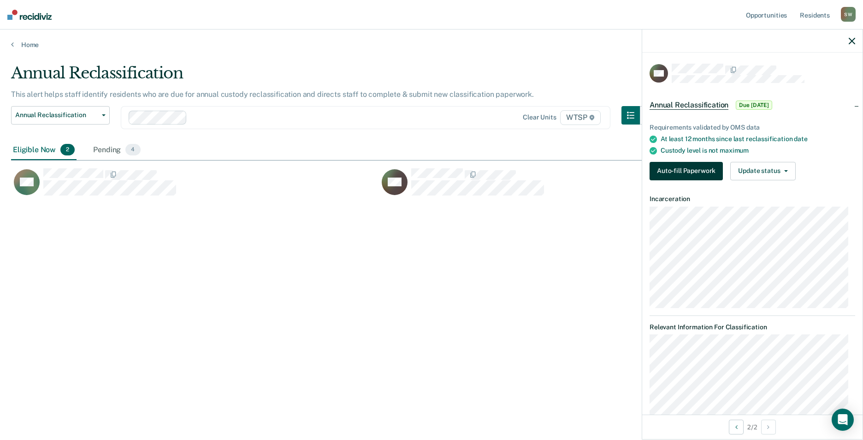
click at [664, 166] on button "Auto-fill Paperwork" at bounding box center [686, 171] width 73 height 18
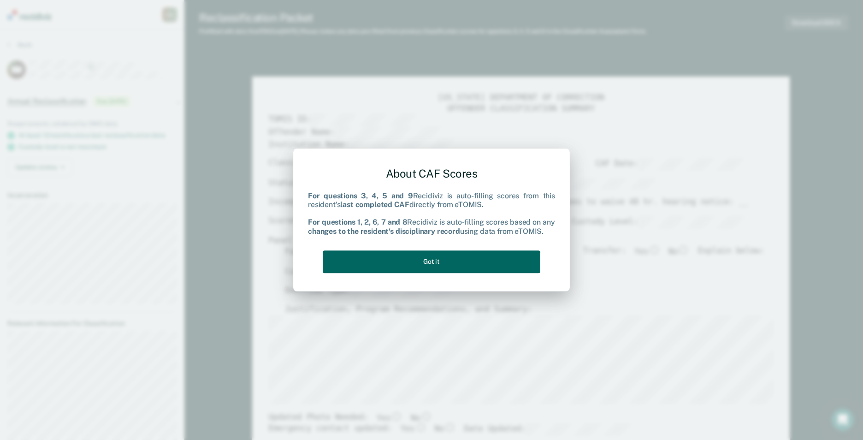
click at [421, 258] on button "Got it" at bounding box center [432, 261] width 218 height 23
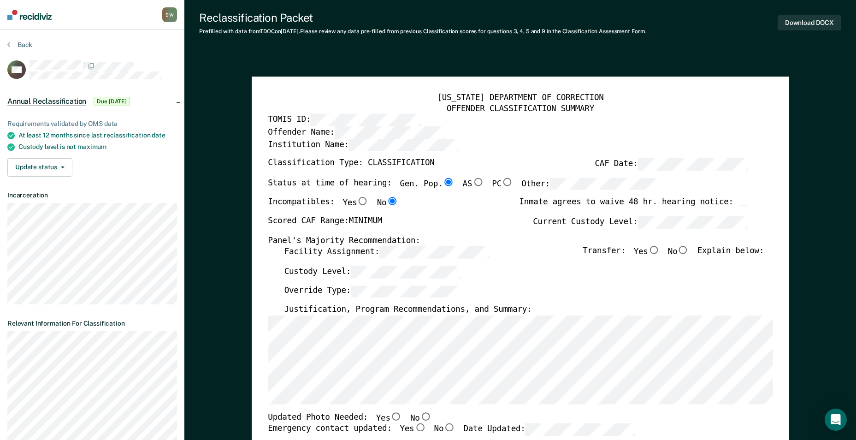
click at [689, 249] on input "No" at bounding box center [683, 250] width 12 height 8
type textarea "x"
radio input "true"
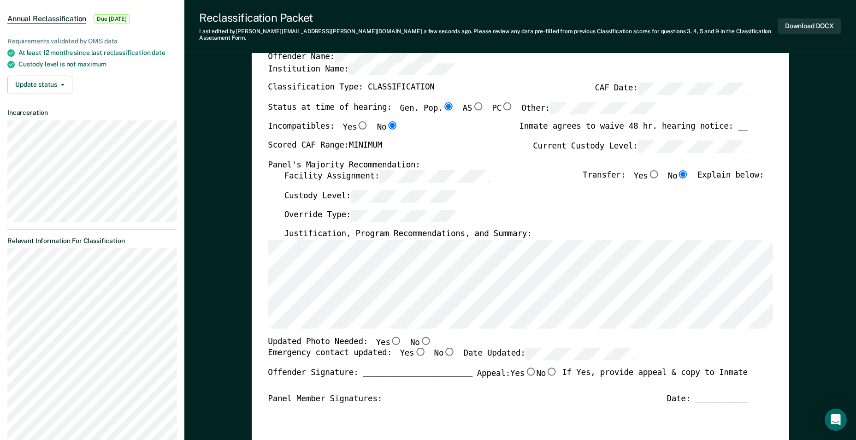
scroll to position [184, 0]
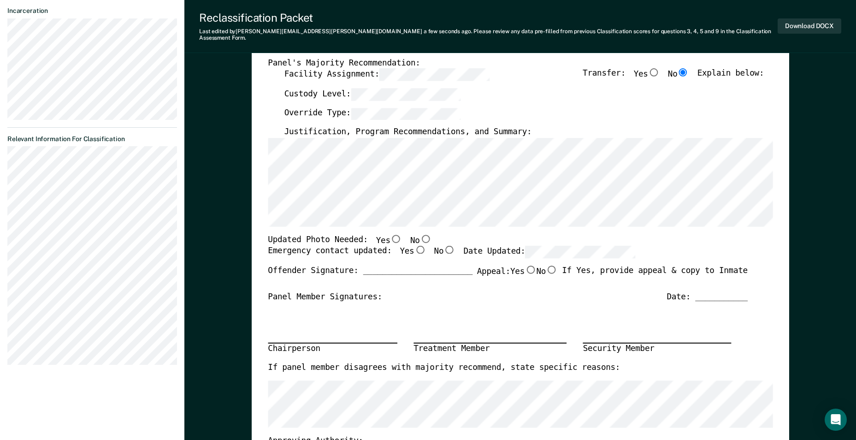
click at [554, 302] on div "Chairperson Treatment Member Security Member" at bounding box center [508, 332] width 480 height 60
click at [390, 234] on input "Yes" at bounding box center [396, 238] width 12 height 8
type textarea "x"
radio input "true"
click at [414, 246] on input "Yes" at bounding box center [420, 250] width 12 height 8
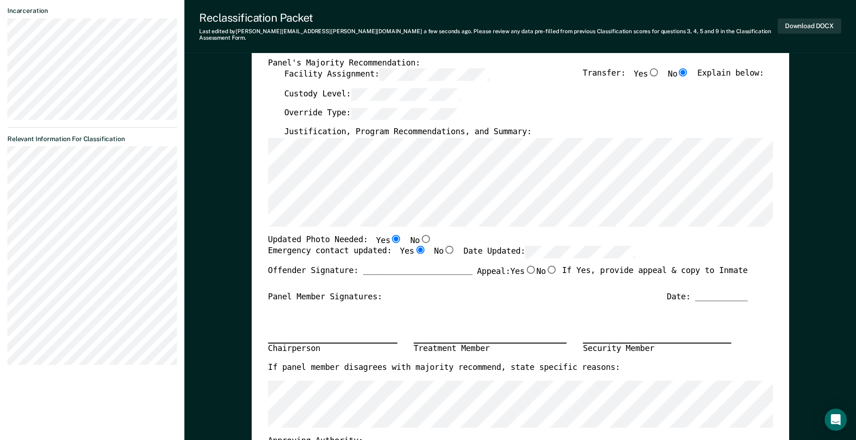
type textarea "x"
radio input "true"
click at [549, 266] on input "No" at bounding box center [552, 270] width 12 height 8
type textarea "x"
radio input "true"
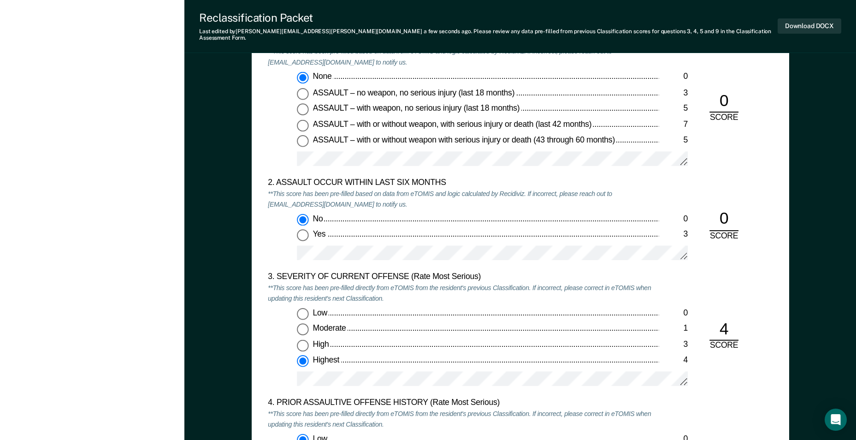
scroll to position [922, 0]
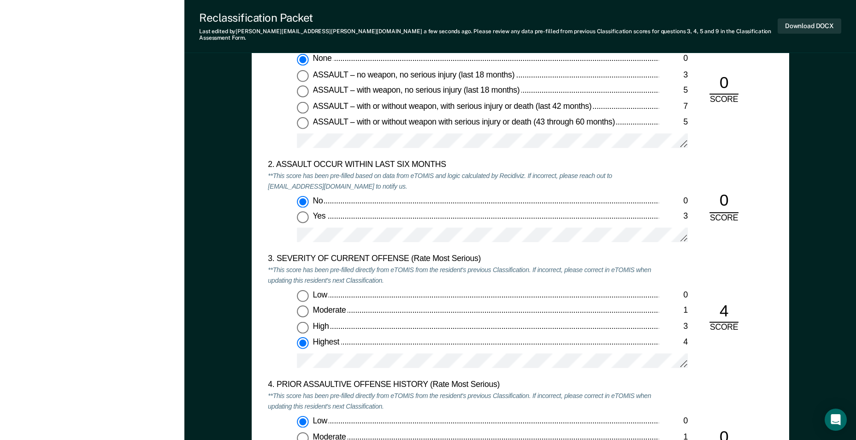
click at [379, 346] on div "Low 0 Moderate 1 High 3 Highest 4" at bounding box center [463, 333] width 391 height 86
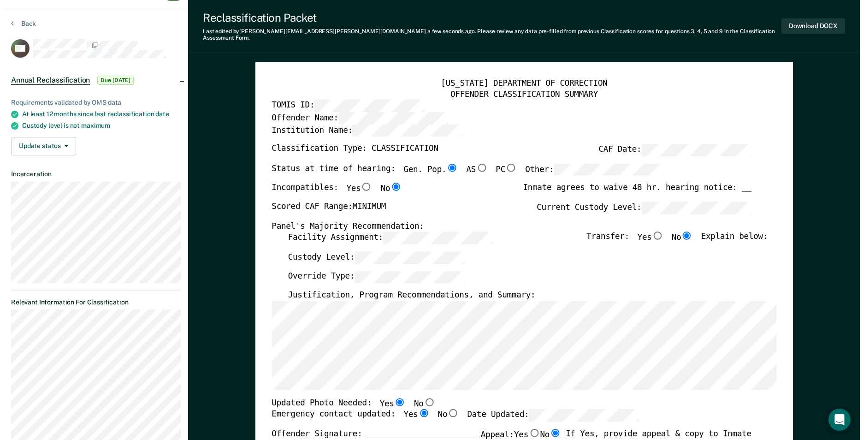
scroll to position [0, 0]
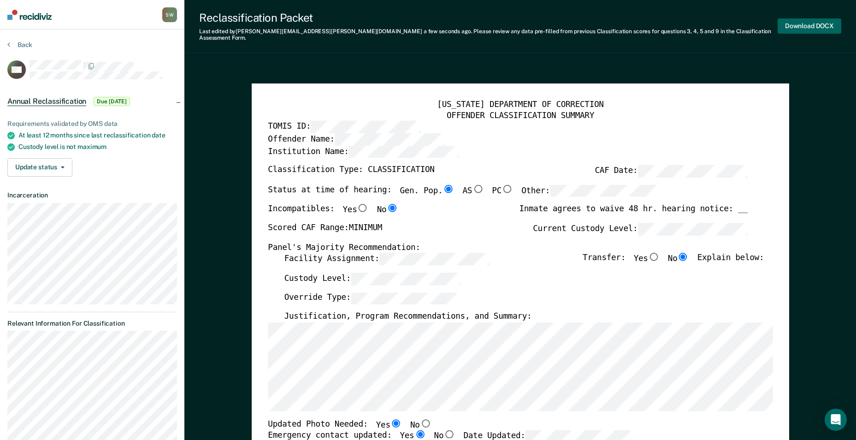
click at [802, 20] on button "Download DOCX" at bounding box center [810, 25] width 64 height 15
type textarea "x"
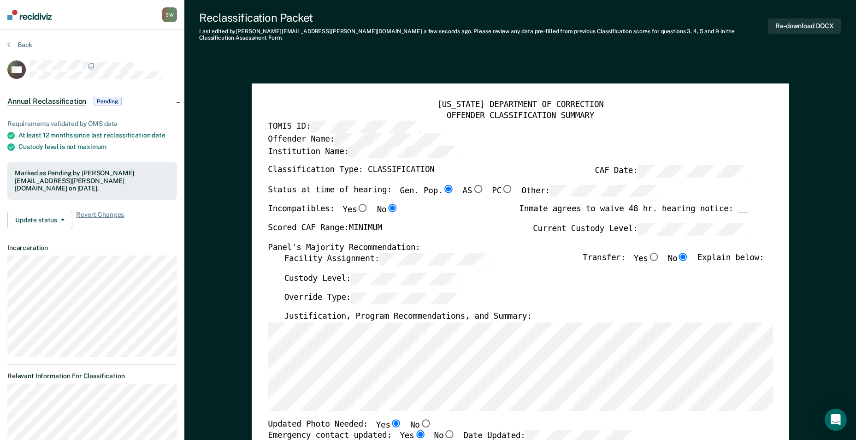
click at [19, 40] on section "Back RW Annual Reclassification Pending Requirements validated by OMS data At l…" at bounding box center [92, 325] width 184 height 591
click at [30, 45] on button "Back" at bounding box center [19, 45] width 25 height 8
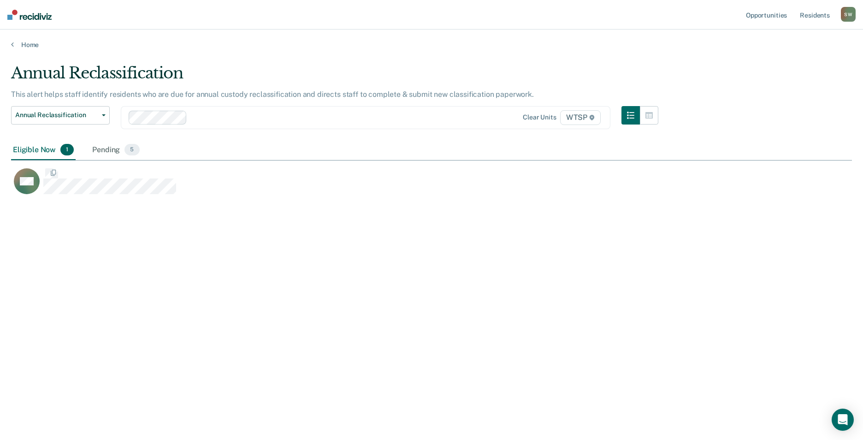
scroll to position [300, 834]
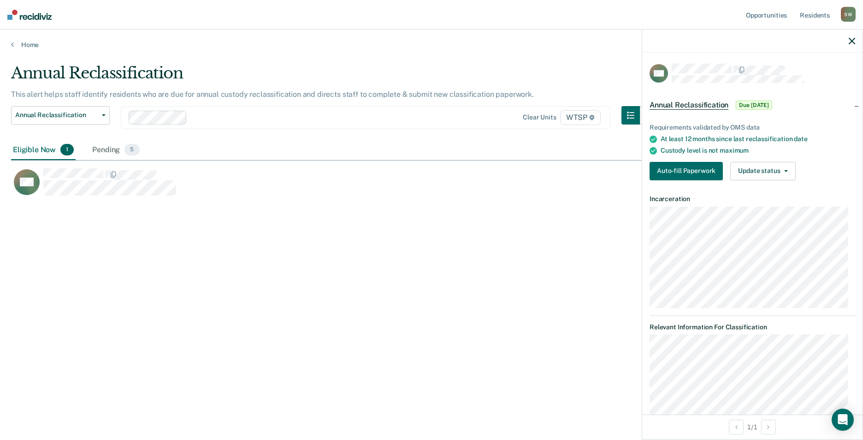
click at [343, 358] on div "Annual Reclassification This alert helps staff identify residents who are due f…" at bounding box center [431, 217] width 841 height 307
click at [398, 287] on div "Annual Reclassification This alert helps staff identify residents who are due f…" at bounding box center [431, 217] width 841 height 307
click at [544, 247] on div "Annual Reclassification This alert helps staff identify residents who are due f…" at bounding box center [431, 217] width 841 height 307
click at [36, 148] on div "Eligible Now 1" at bounding box center [43, 150] width 65 height 20
click at [753, 166] on button "Update status" at bounding box center [762, 171] width 65 height 18
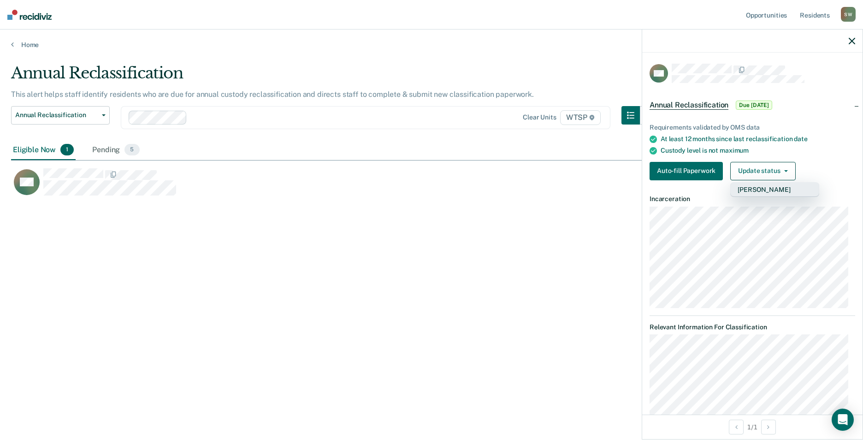
click at [752, 185] on button "[PERSON_NAME]" at bounding box center [774, 189] width 89 height 15
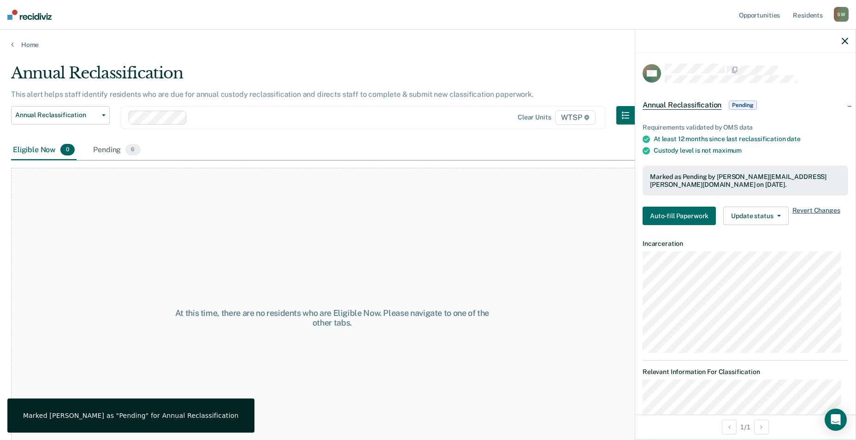
click at [801, 208] on span "Revert Changes" at bounding box center [816, 216] width 48 height 18
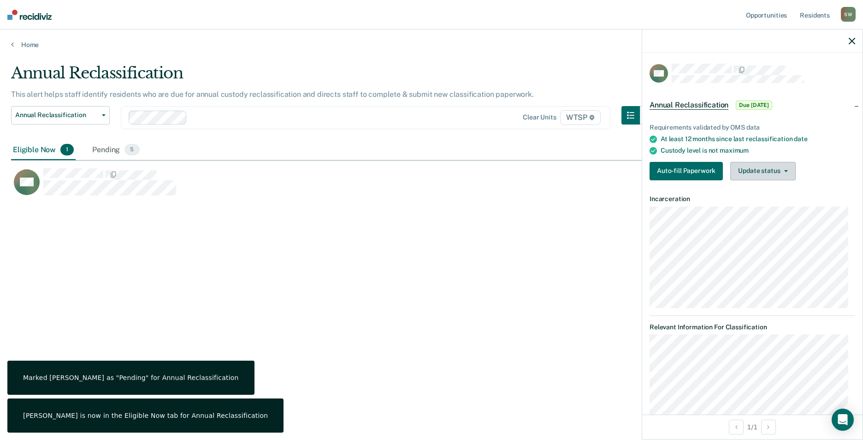
click at [762, 169] on button "Update status" at bounding box center [762, 171] width 65 height 18
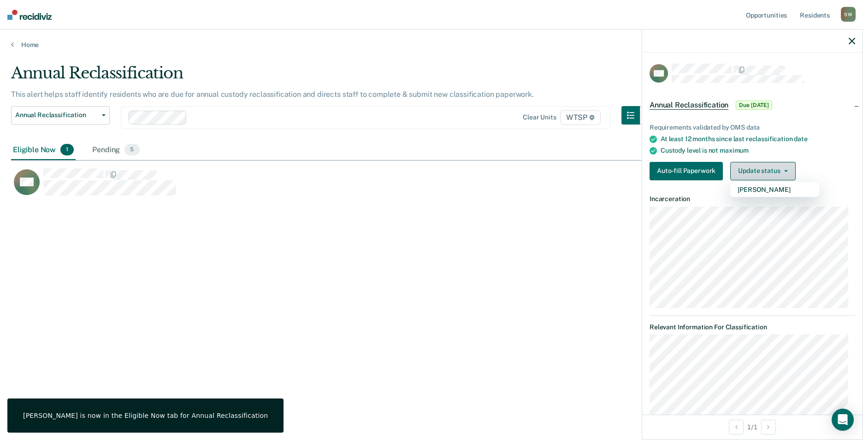
click at [759, 173] on button "Update status" at bounding box center [762, 171] width 65 height 18
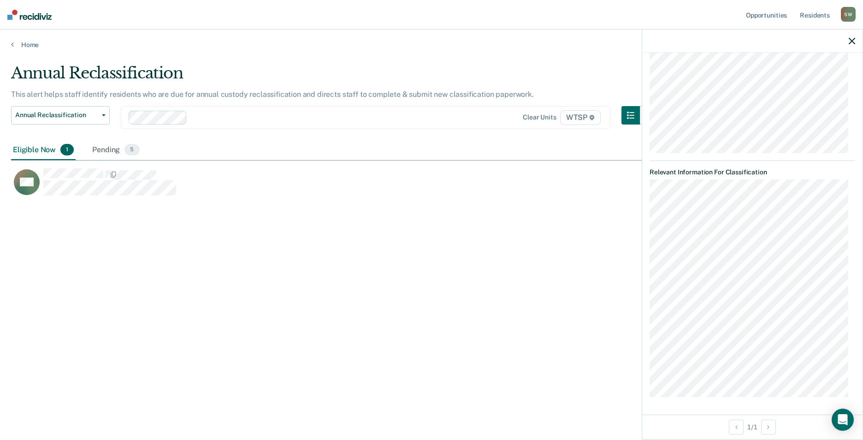
scroll to position [0, 0]
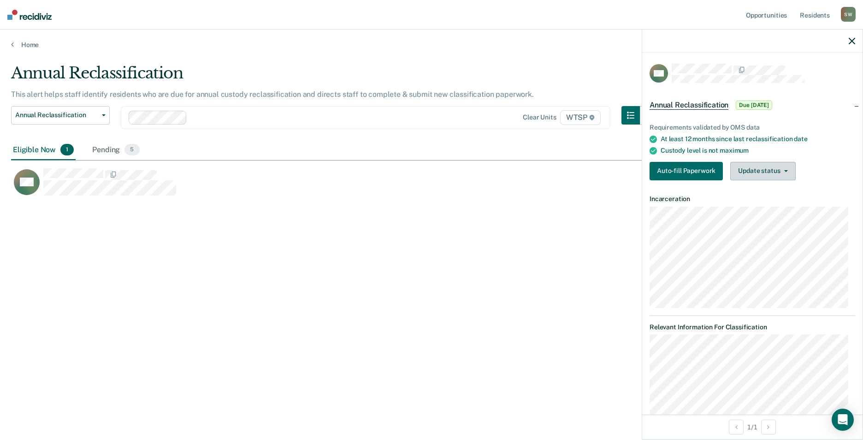
click at [758, 170] on button "Update status" at bounding box center [762, 171] width 65 height 18
click at [761, 191] on button "[PERSON_NAME]" at bounding box center [774, 189] width 89 height 15
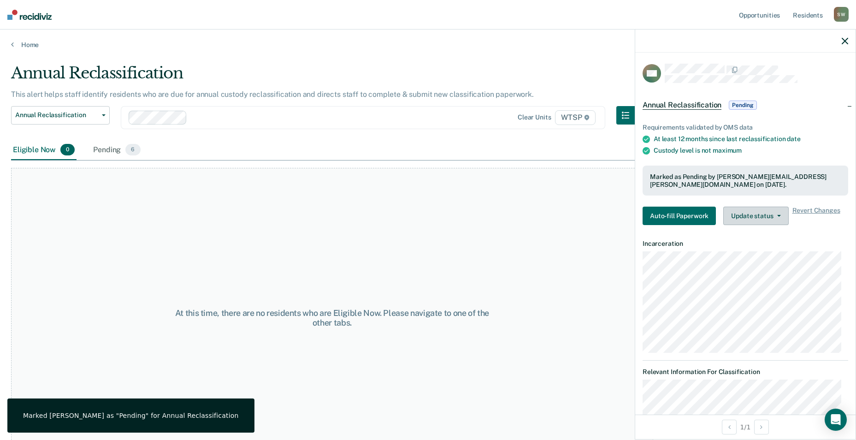
click at [759, 215] on button "Update status" at bounding box center [755, 216] width 65 height 18
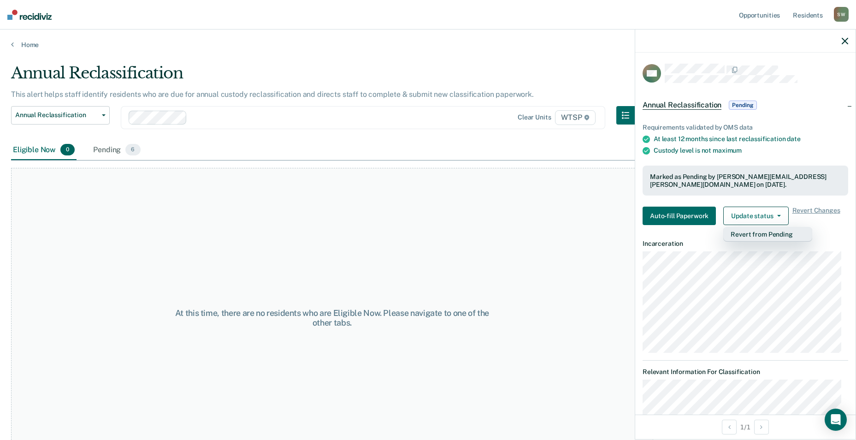
click at [759, 232] on button "Revert from Pending" at bounding box center [767, 234] width 89 height 15
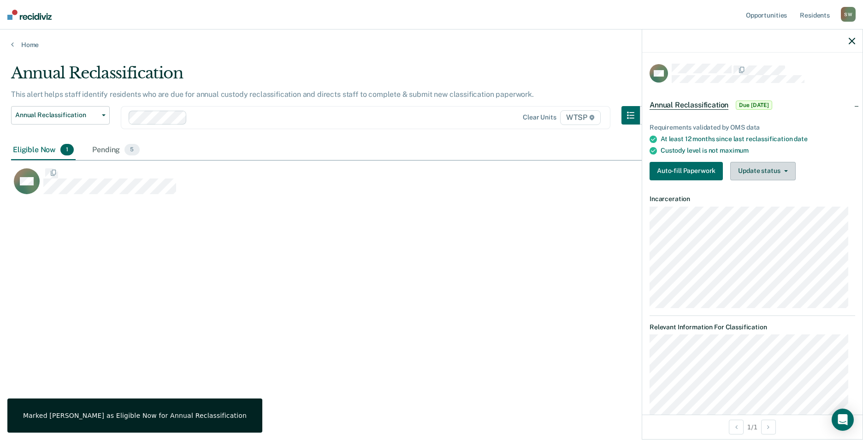
scroll to position [300, 834]
